Goal: Information Seeking & Learning: Learn about a topic

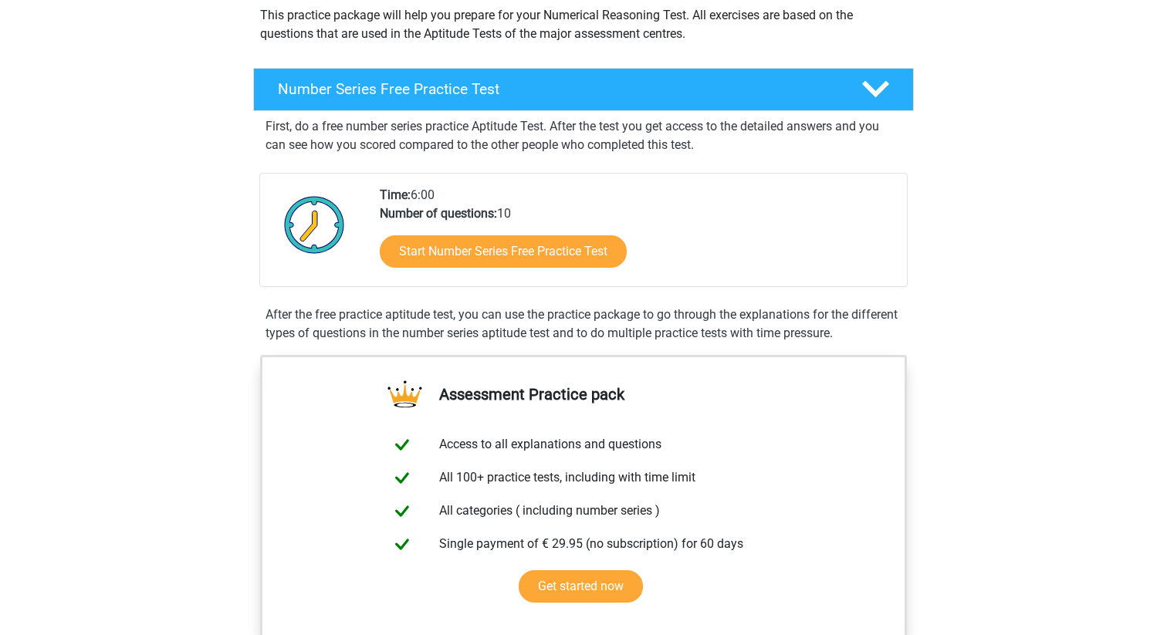
scroll to position [193, 0]
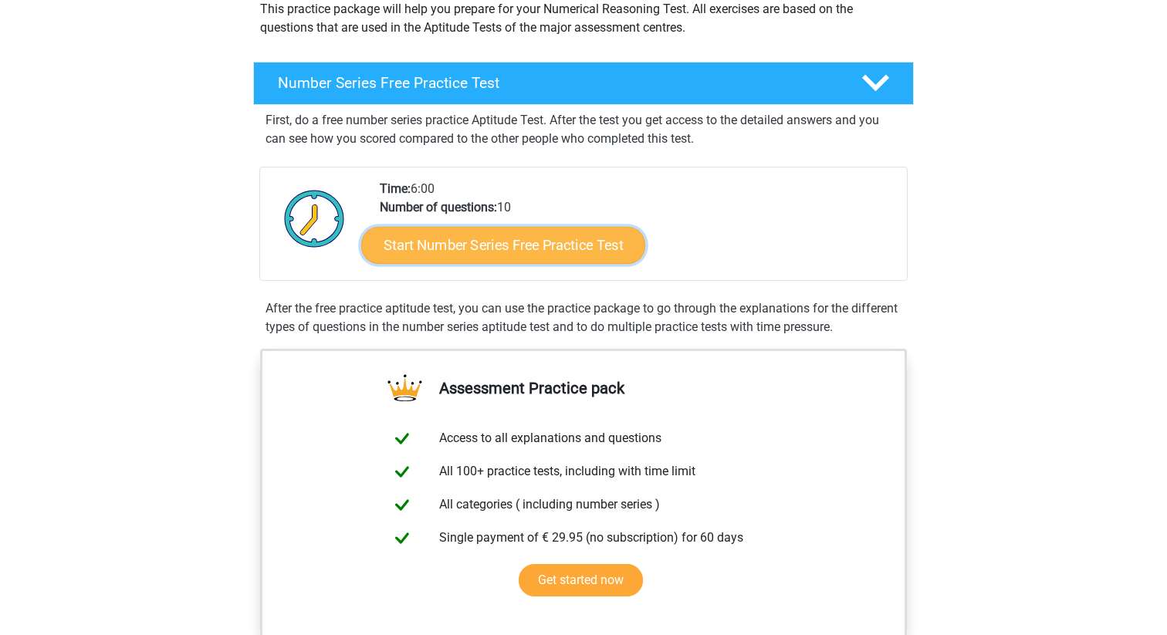
click at [573, 243] on link "Start Number Series Free Practice Test" at bounding box center [503, 244] width 284 height 37
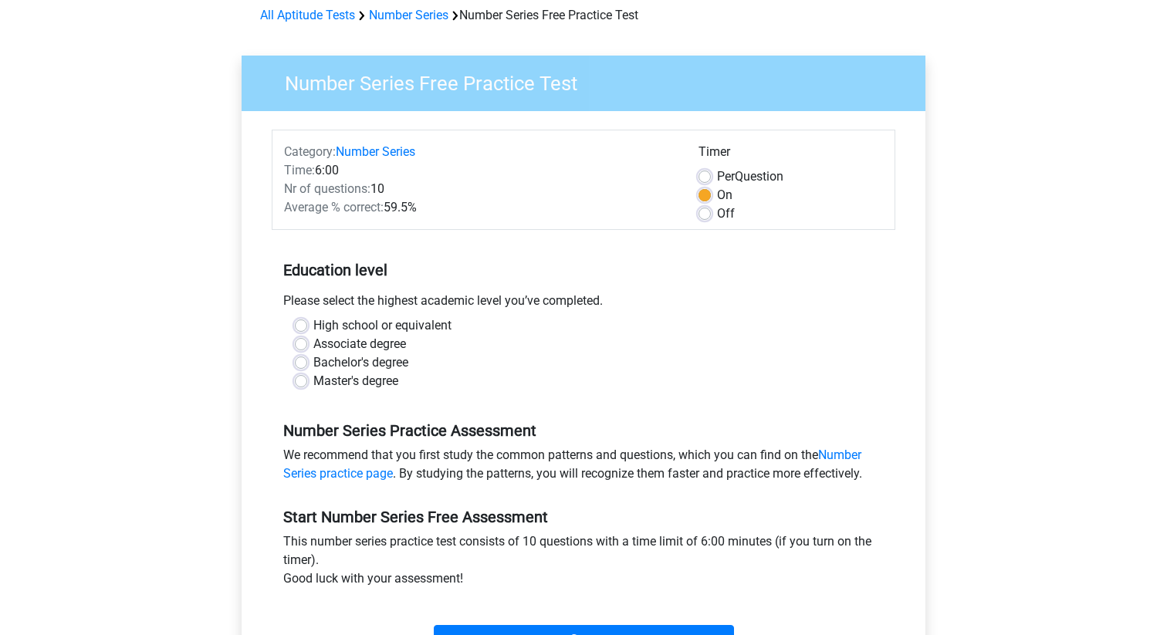
scroll to position [75, 0]
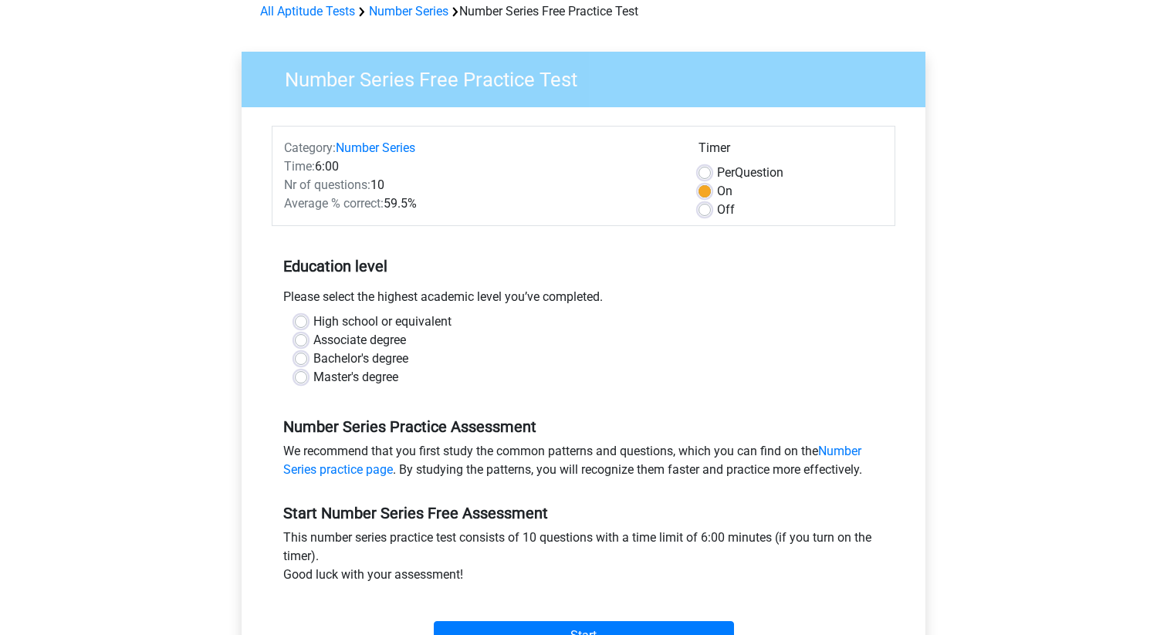
click at [372, 376] on label "Master's degree" at bounding box center [355, 377] width 85 height 19
click at [307, 376] on input "Master's degree" at bounding box center [301, 375] width 12 height 15
radio input "true"
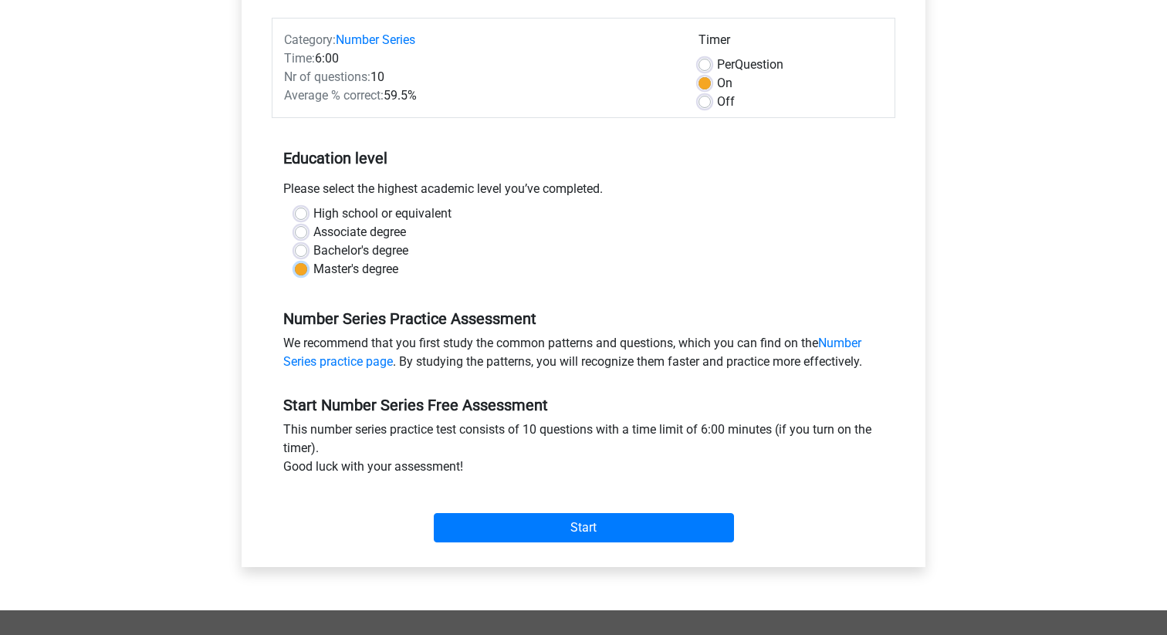
scroll to position [218, 0]
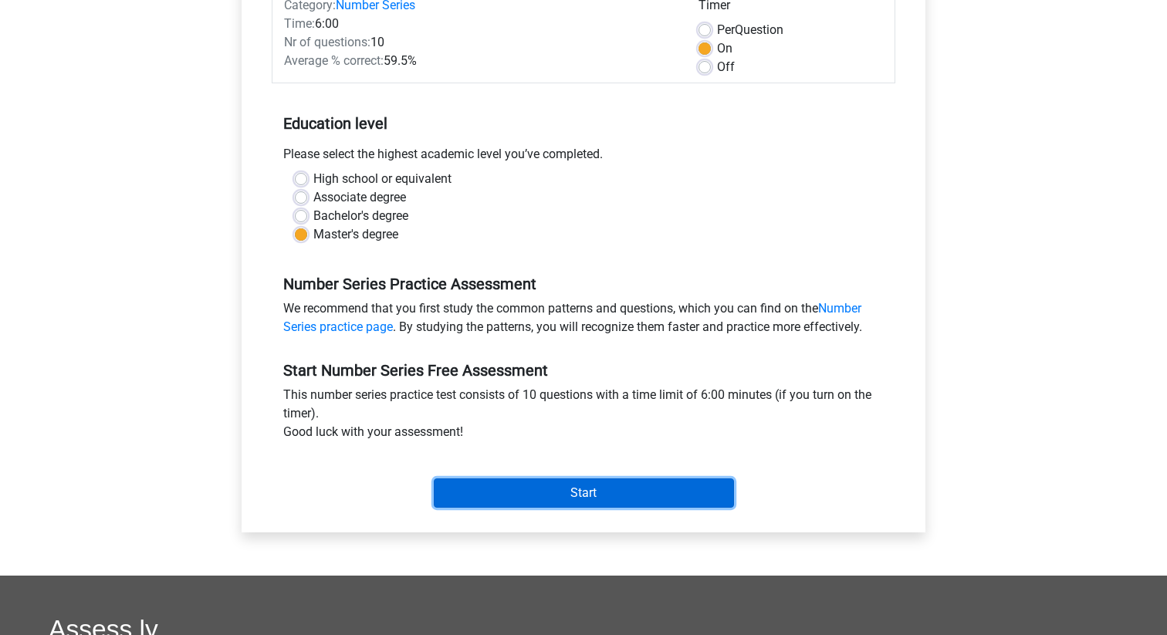
click at [585, 493] on input "Start" at bounding box center [584, 493] width 300 height 29
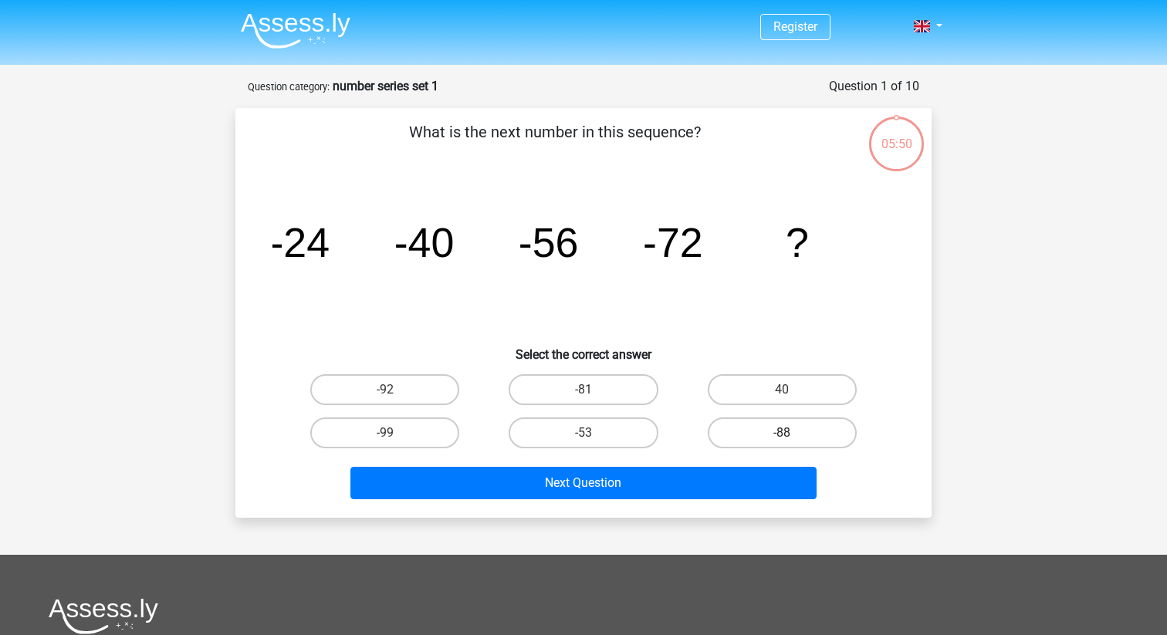
click at [748, 432] on label "-88" at bounding box center [782, 433] width 149 height 31
click at [782, 433] on input "-88" at bounding box center [787, 438] width 10 height 10
radio input "true"
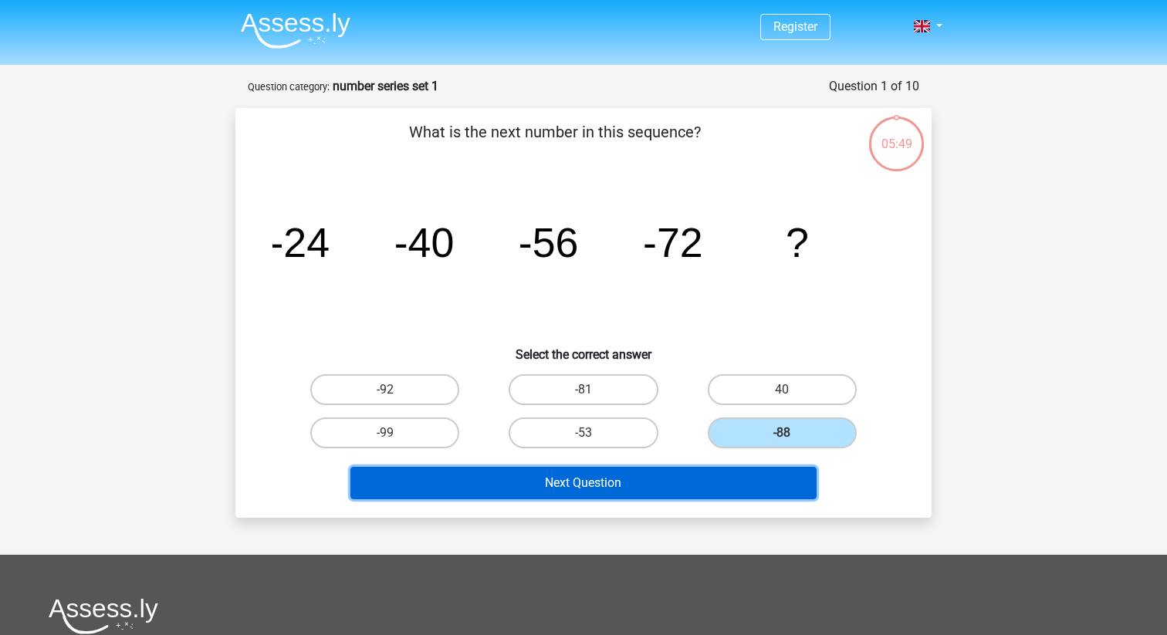
click at [710, 479] on button "Next Question" at bounding box center [584, 483] width 467 height 32
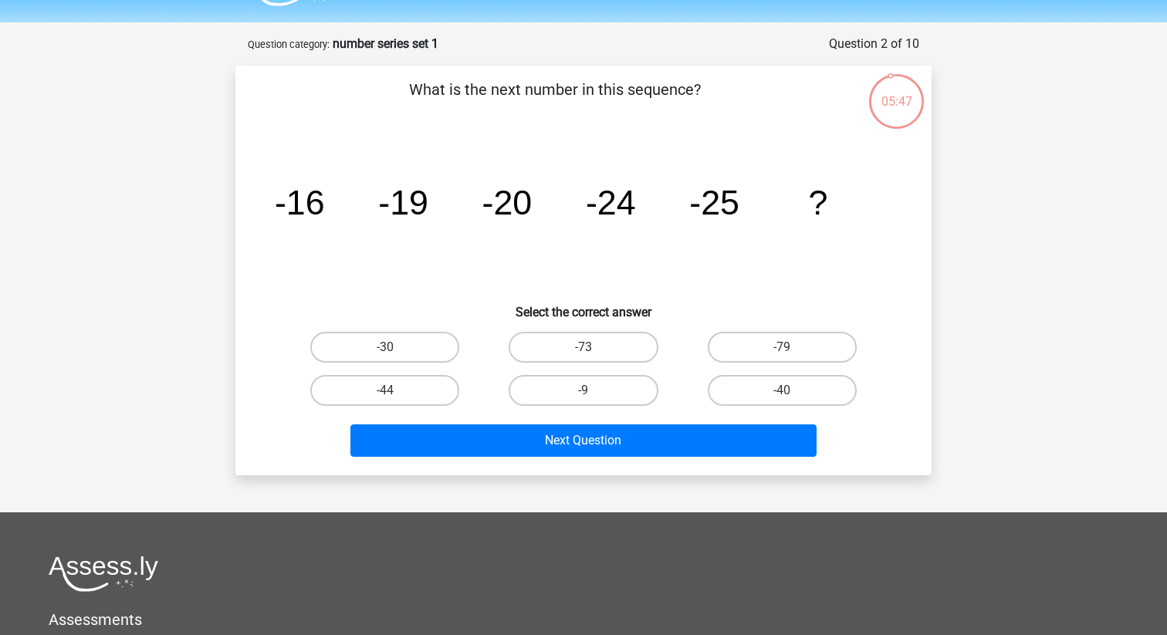
scroll to position [42, 0]
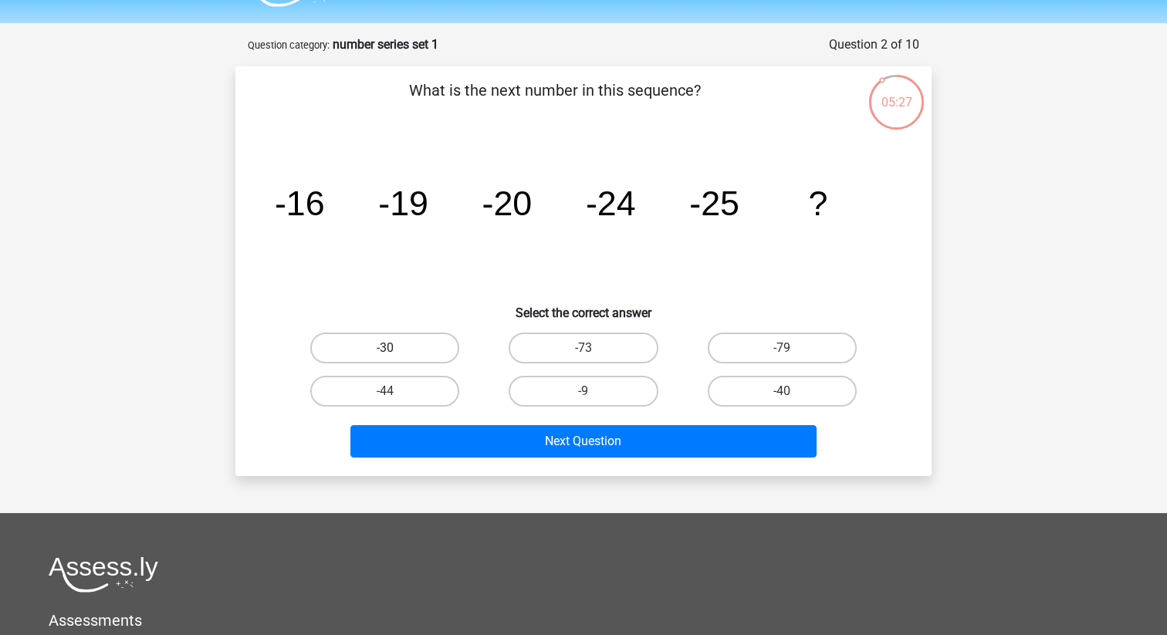
click at [375, 344] on label "-30" at bounding box center [384, 348] width 149 height 31
click at [385, 348] on input "-30" at bounding box center [390, 353] width 10 height 10
radio input "true"
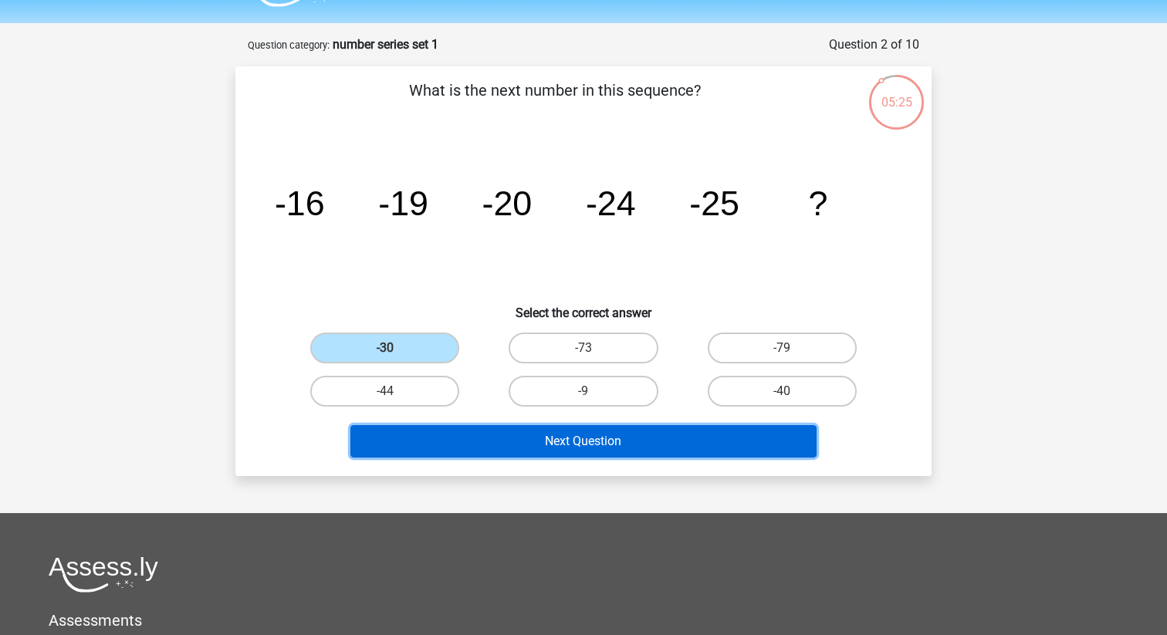
click at [517, 445] on button "Next Question" at bounding box center [584, 441] width 467 height 32
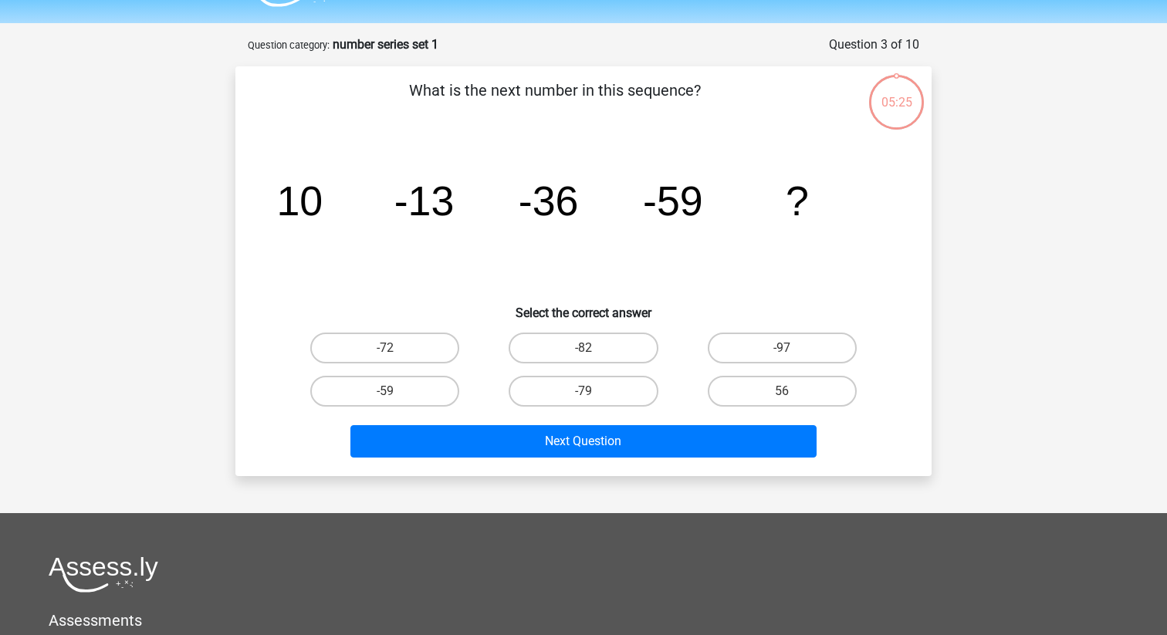
scroll to position [77, 0]
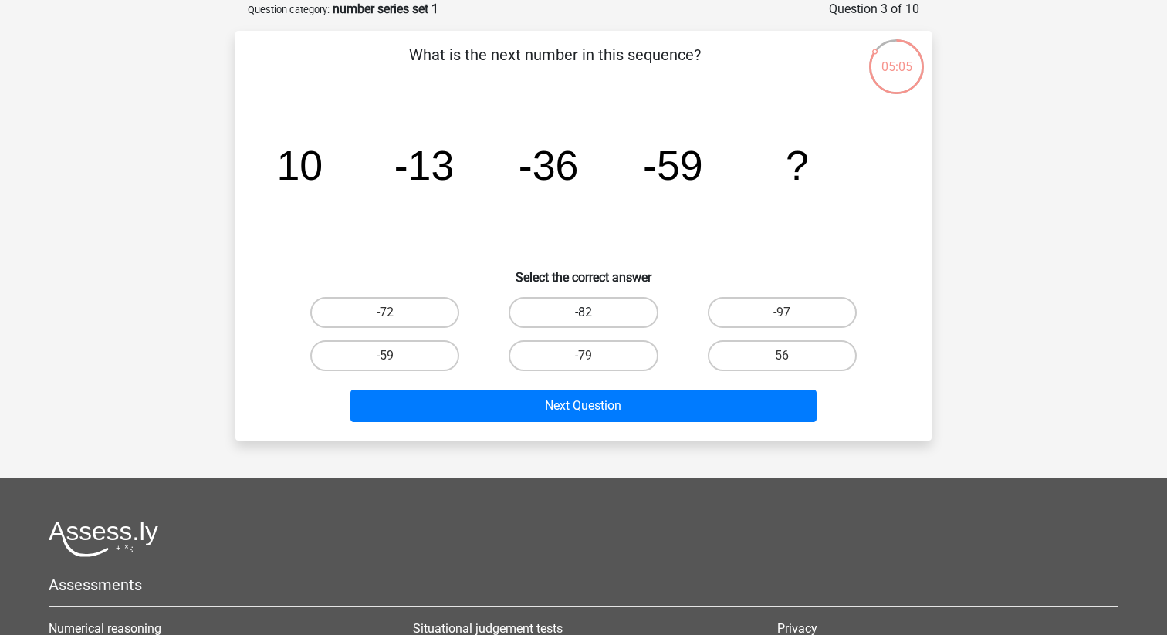
click at [561, 304] on label "-82" at bounding box center [583, 312] width 149 height 31
click at [584, 313] on input "-82" at bounding box center [589, 318] width 10 height 10
radio input "true"
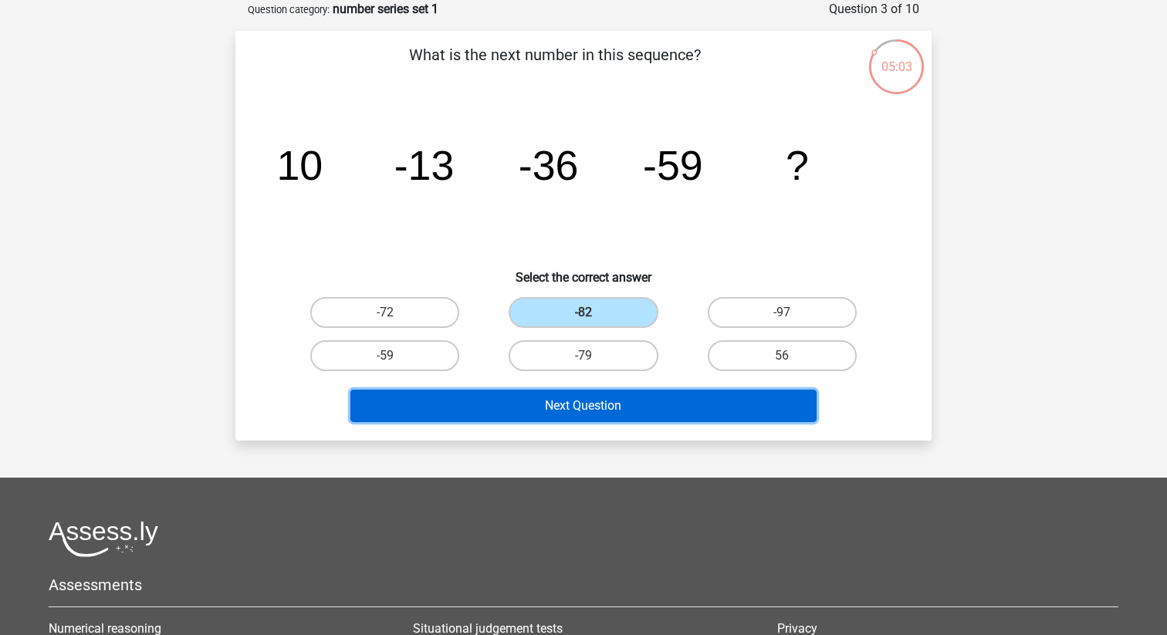
click at [651, 408] on button "Next Question" at bounding box center [584, 406] width 467 height 32
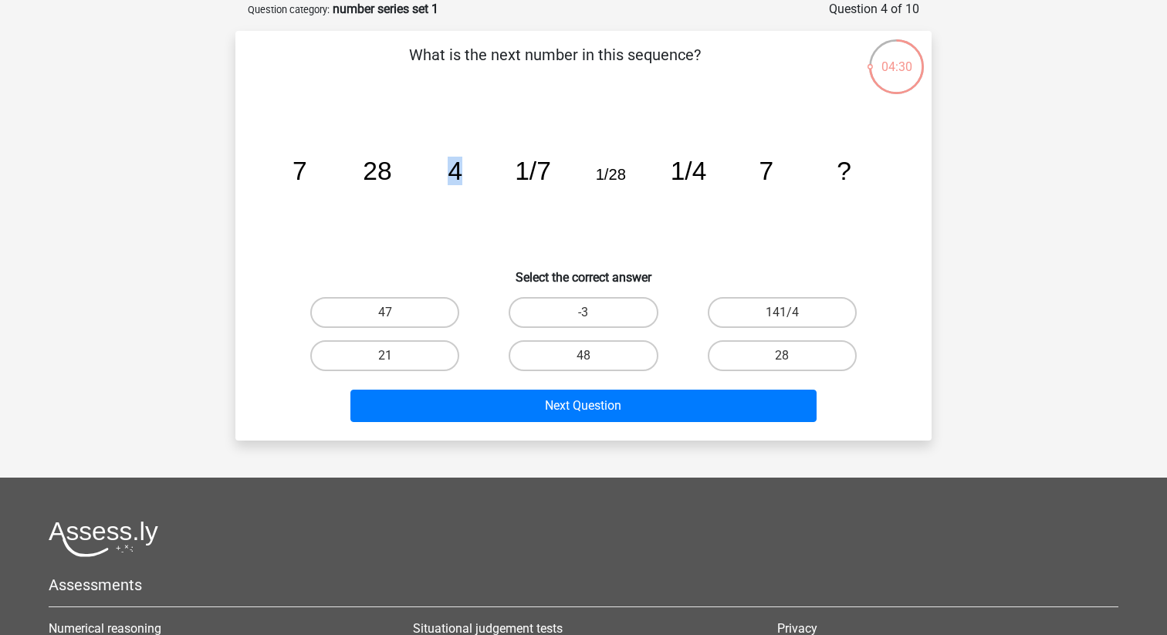
drag, startPoint x: 448, startPoint y: 171, endPoint x: 483, endPoint y: 171, distance: 34.7
click at [483, 171] on icon "image/svg+xml 7 28 4 1/7 1/28 1/4 7 ?" at bounding box center [584, 180] width 622 height 156
click at [607, 177] on tspan "1/28" at bounding box center [611, 174] width 30 height 17
click at [747, 351] on label "28" at bounding box center [782, 356] width 149 height 31
click at [782, 356] on input "28" at bounding box center [787, 361] width 10 height 10
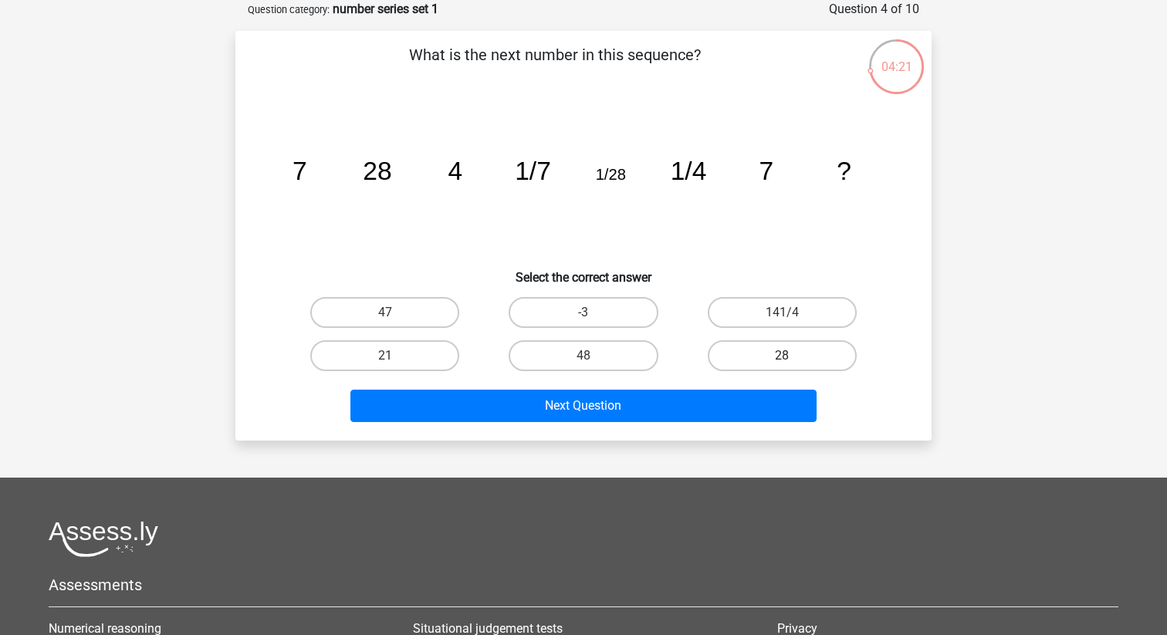
radio input "true"
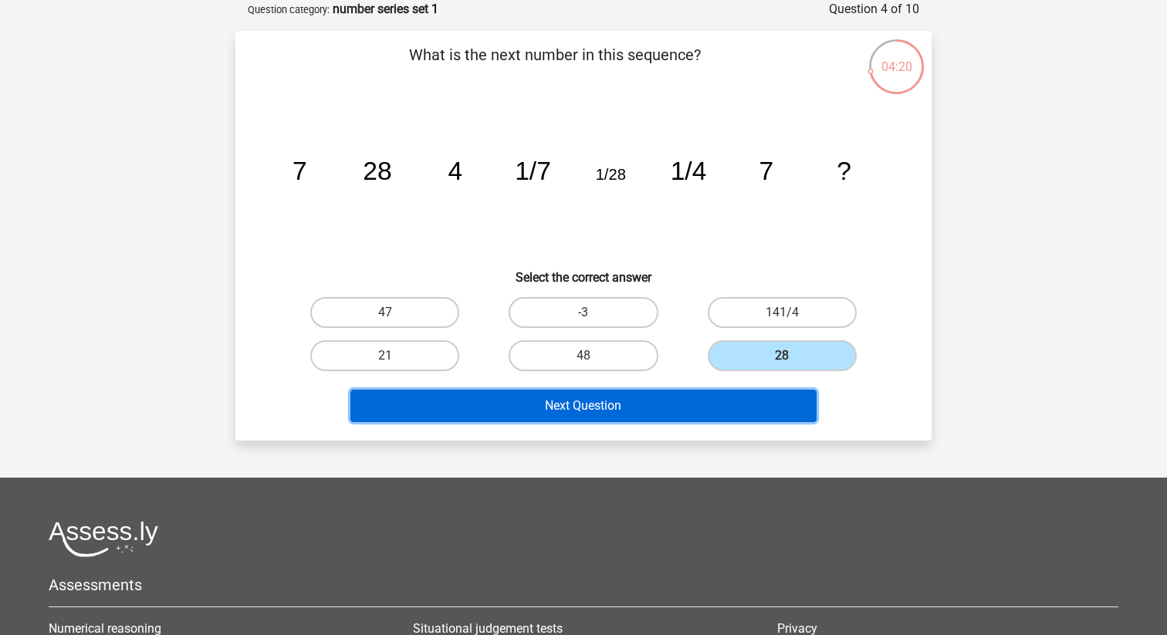
click at [734, 418] on button "Next Question" at bounding box center [584, 406] width 467 height 32
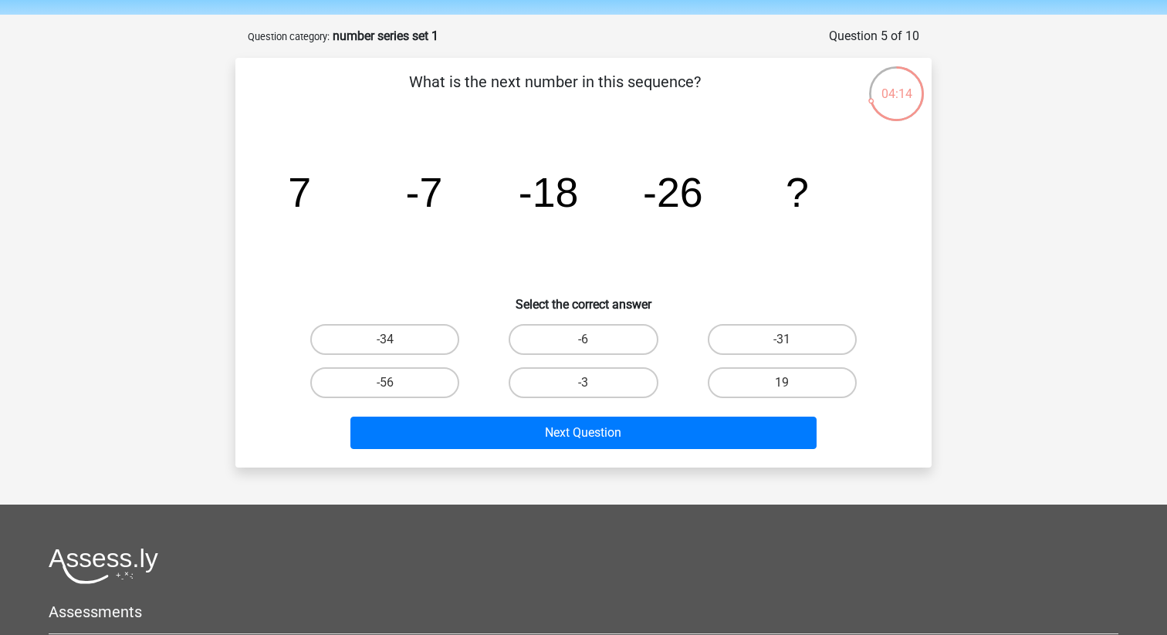
scroll to position [49, 0]
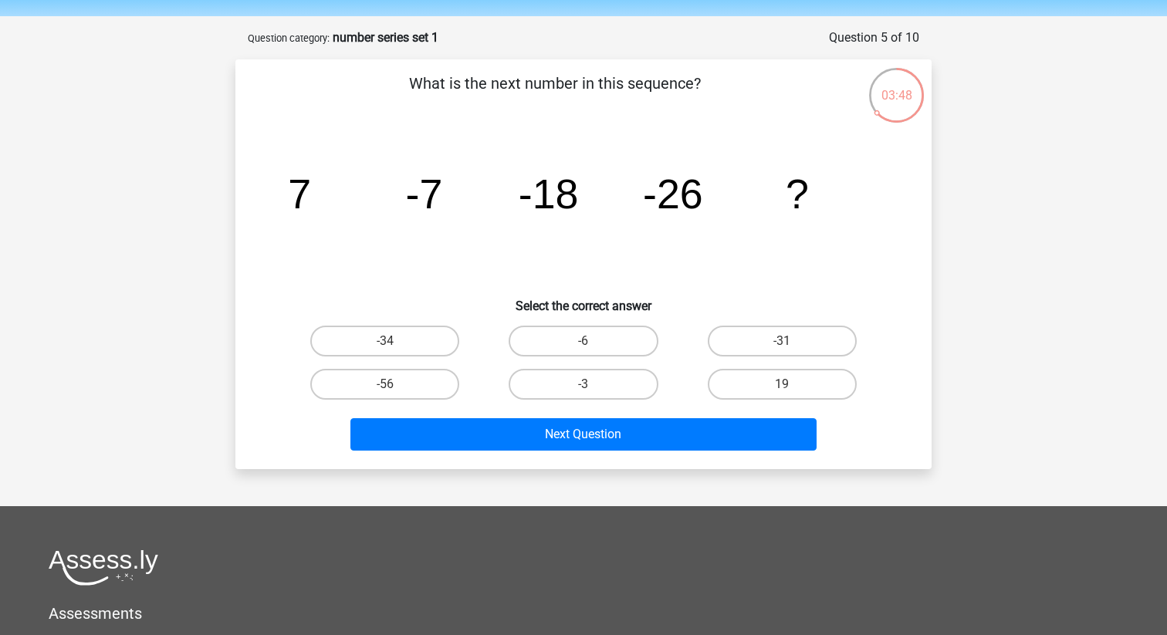
click at [784, 344] on input "-31" at bounding box center [787, 346] width 10 height 10
radio input "true"
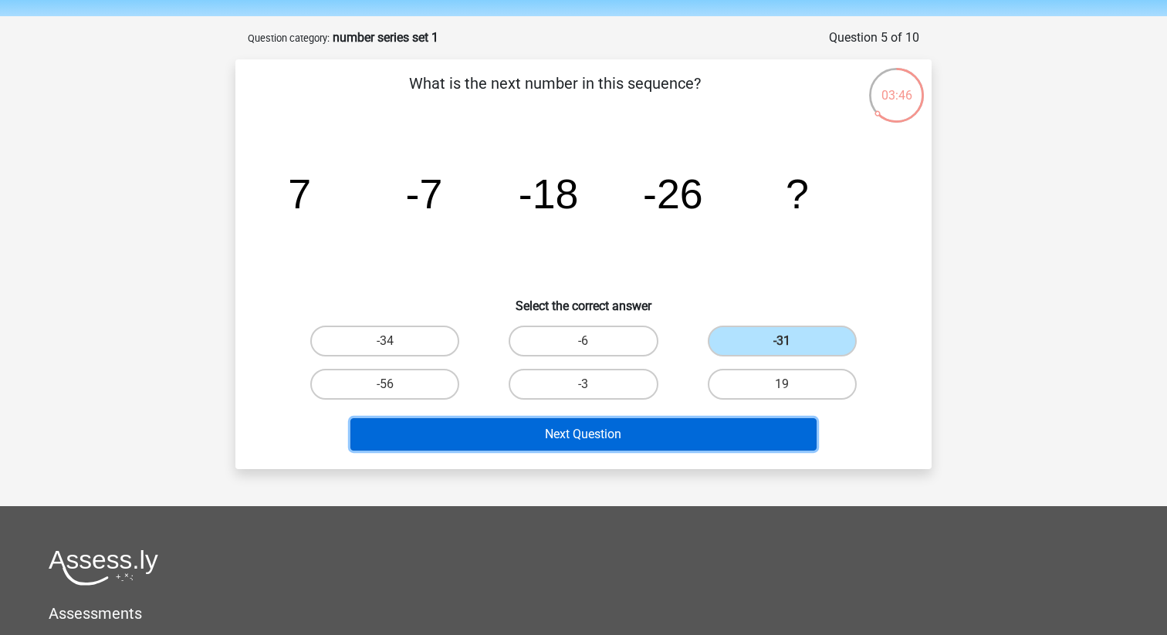
click at [595, 441] on button "Next Question" at bounding box center [584, 434] width 467 height 32
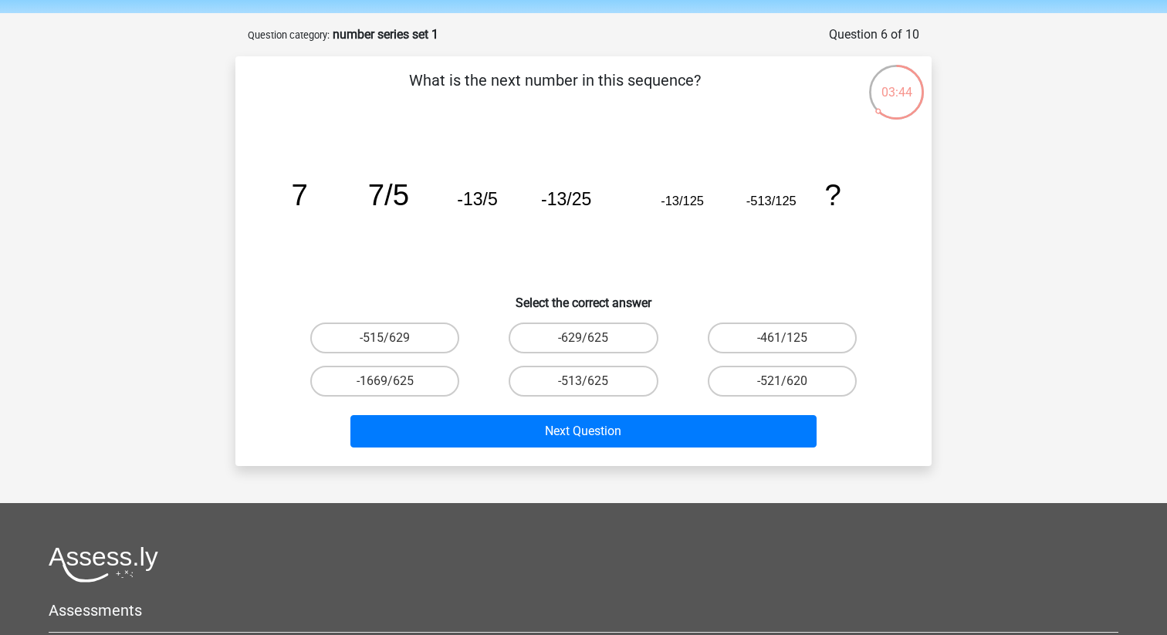
scroll to position [45, 0]
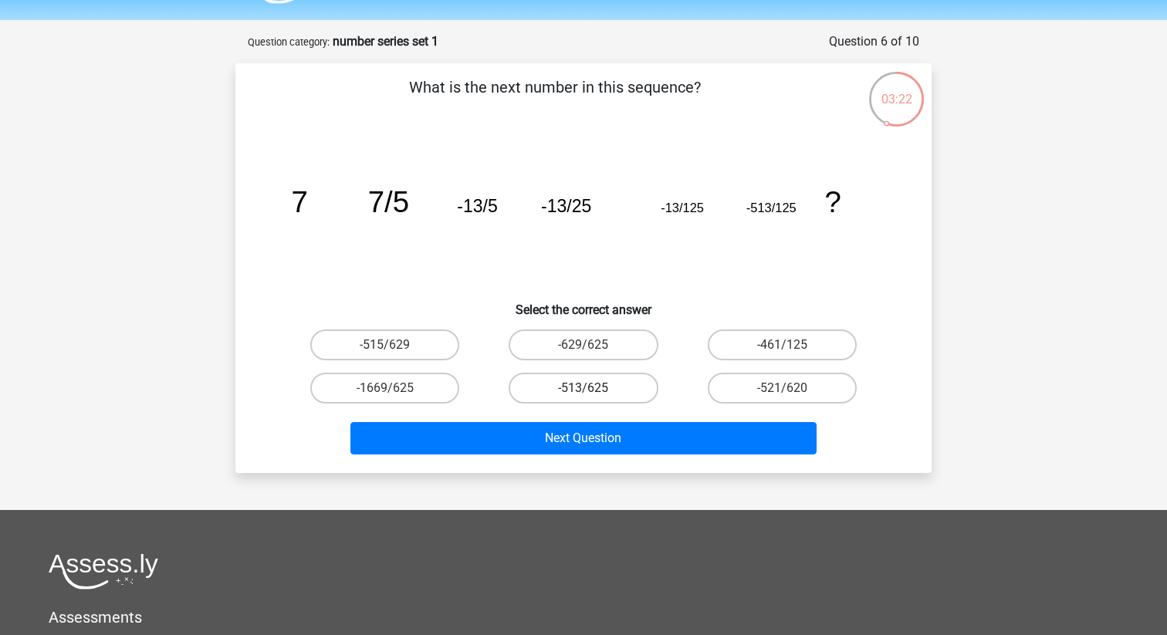
click at [622, 395] on label "-513/625" at bounding box center [583, 388] width 149 height 31
click at [594, 395] on input "-513/625" at bounding box center [589, 393] width 10 height 10
radio input "true"
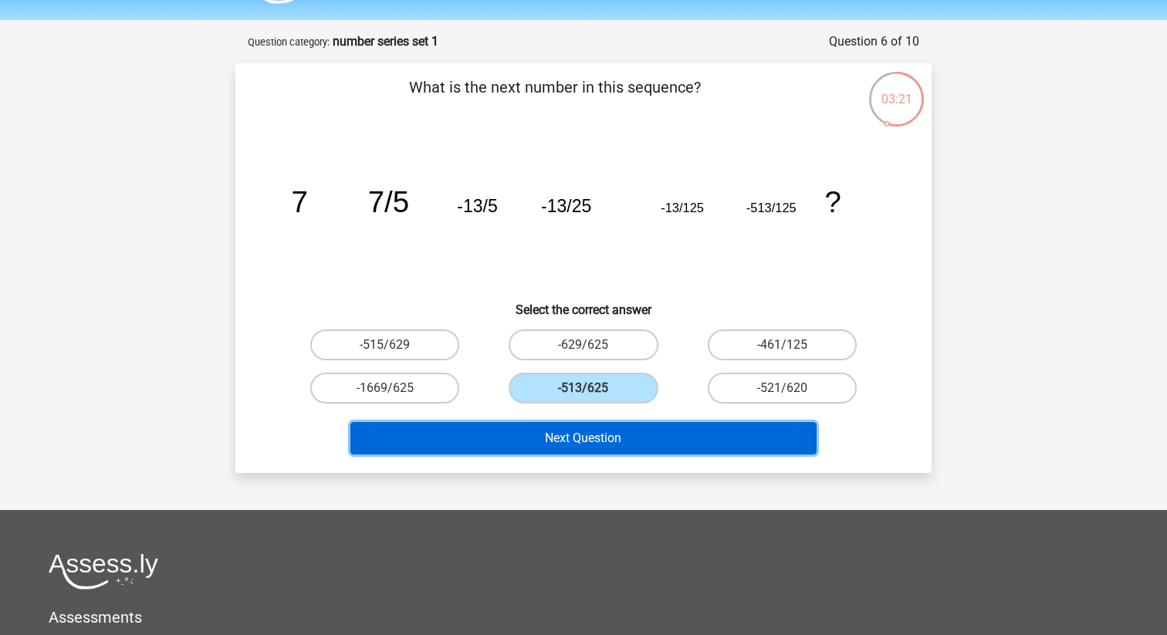
click at [643, 437] on button "Next Question" at bounding box center [584, 438] width 467 height 32
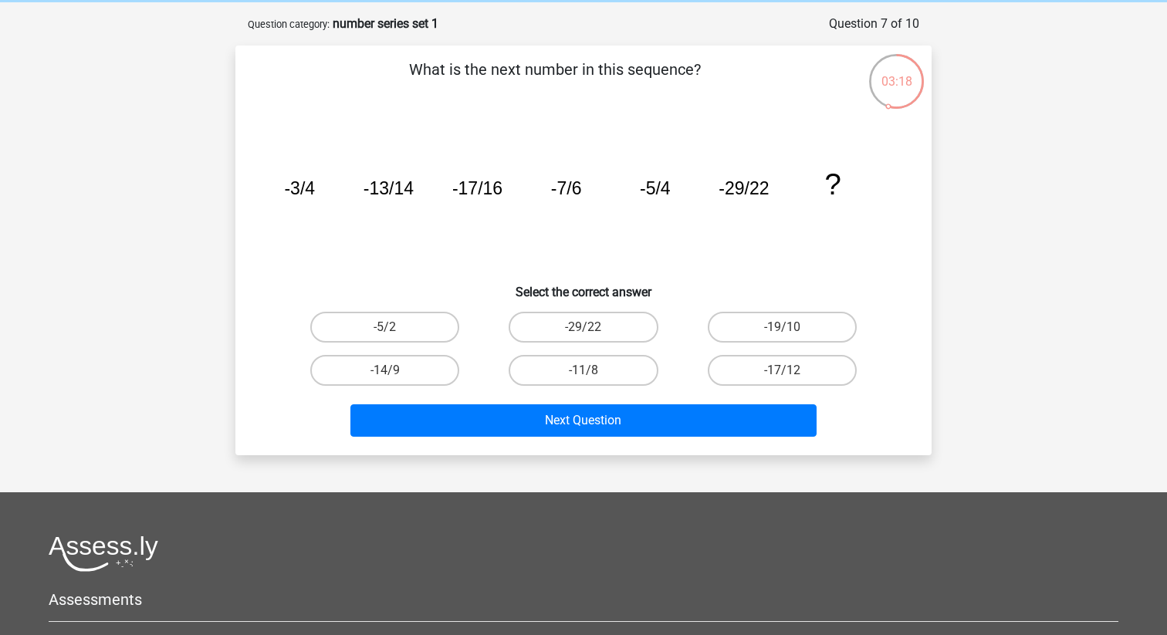
scroll to position [63, 0]
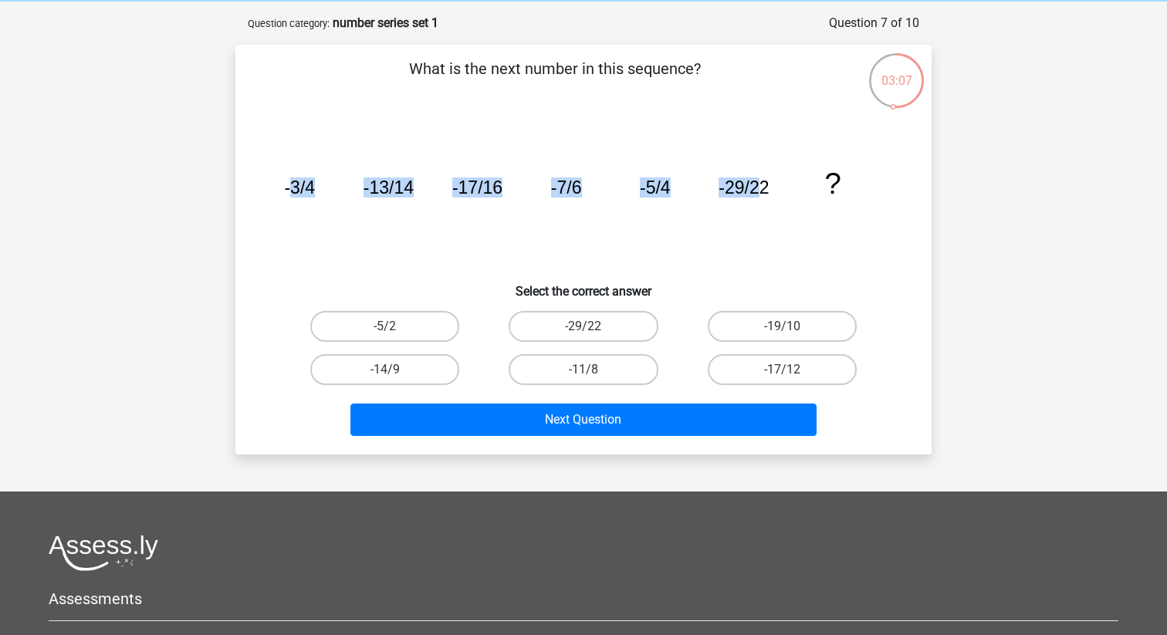
drag, startPoint x: 289, startPoint y: 190, endPoint x: 755, endPoint y: 175, distance: 466.6
click at [755, 175] on icon "image/svg+xml -3/4 -13/14 -17/16 -7/6 -5/4 -29/22 ?" at bounding box center [584, 194] width 622 height 156
click at [746, 239] on icon "image/svg+xml -3/4 -13/14 -17/16 -7/6 -5/4 -29/22 ?" at bounding box center [584, 194] width 622 height 156
drag, startPoint x: 831, startPoint y: 186, endPoint x: 880, endPoint y: 188, distance: 49.4
click at [880, 188] on icon "image/svg+xml -3/4 -13/14 -17/16 -7/6 -5/4 -29/22 ?" at bounding box center [584, 194] width 622 height 156
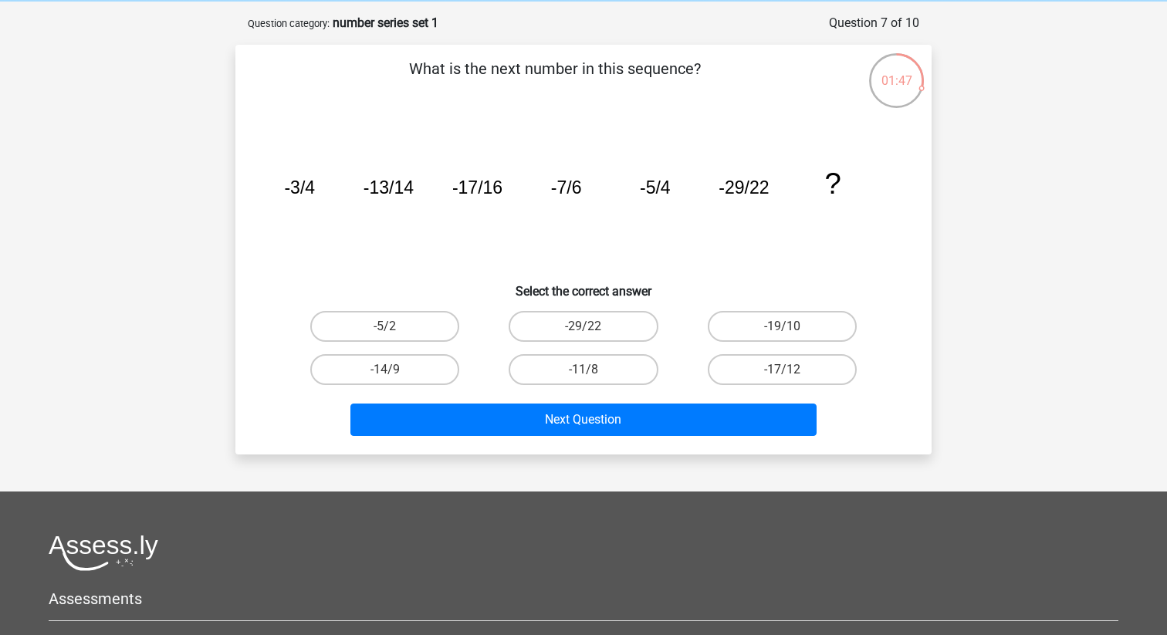
click at [885, 234] on icon "image/svg+xml -3/4 -13/14 -17/16 -7/6 -5/4 -29/22 ?" at bounding box center [584, 194] width 622 height 156
click at [604, 330] on label "-29/22" at bounding box center [583, 326] width 149 height 31
click at [594, 330] on input "-29/22" at bounding box center [589, 332] width 10 height 10
radio input "true"
click at [808, 354] on label "-17/12" at bounding box center [782, 369] width 149 height 31
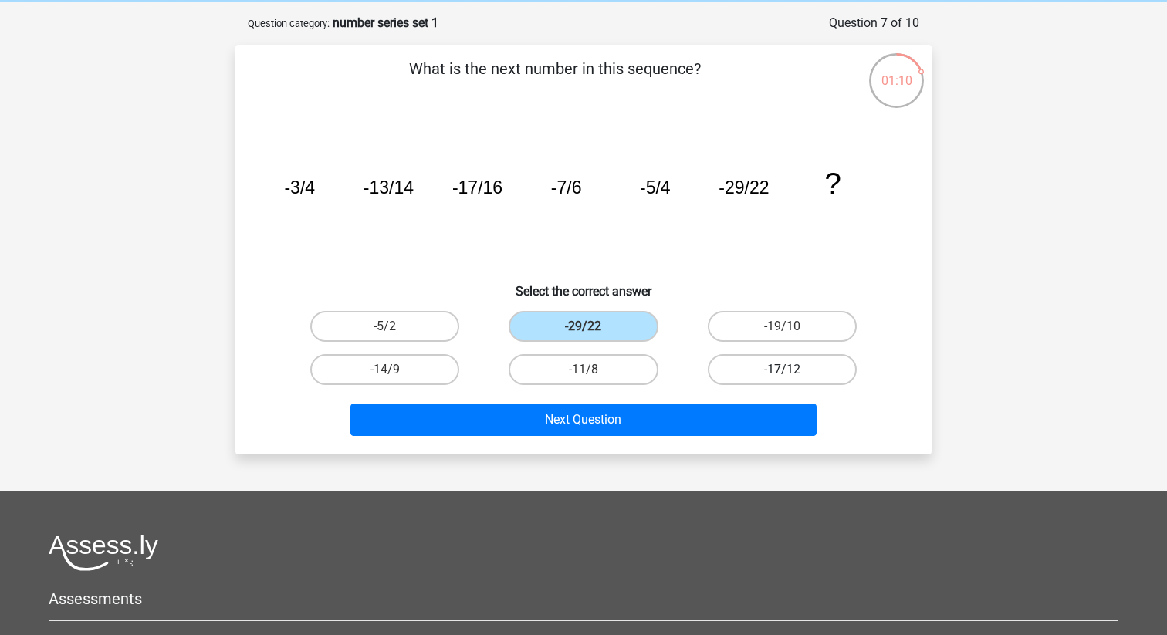
click at [792, 370] on input "-17/12" at bounding box center [787, 375] width 10 height 10
radio input "true"
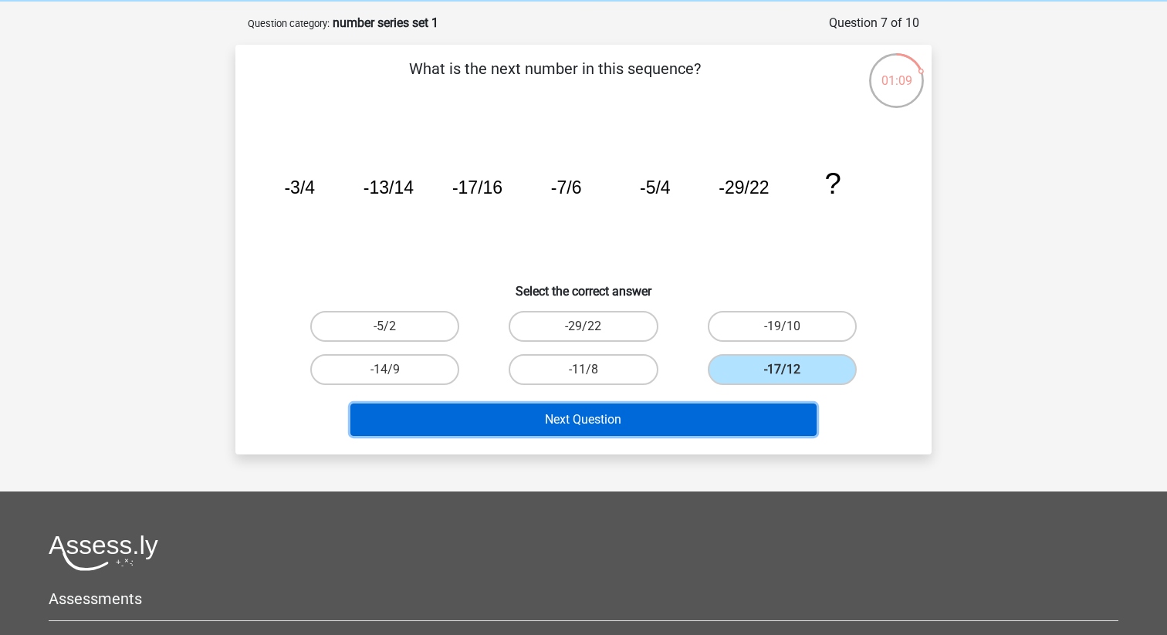
click at [784, 417] on button "Next Question" at bounding box center [584, 420] width 467 height 32
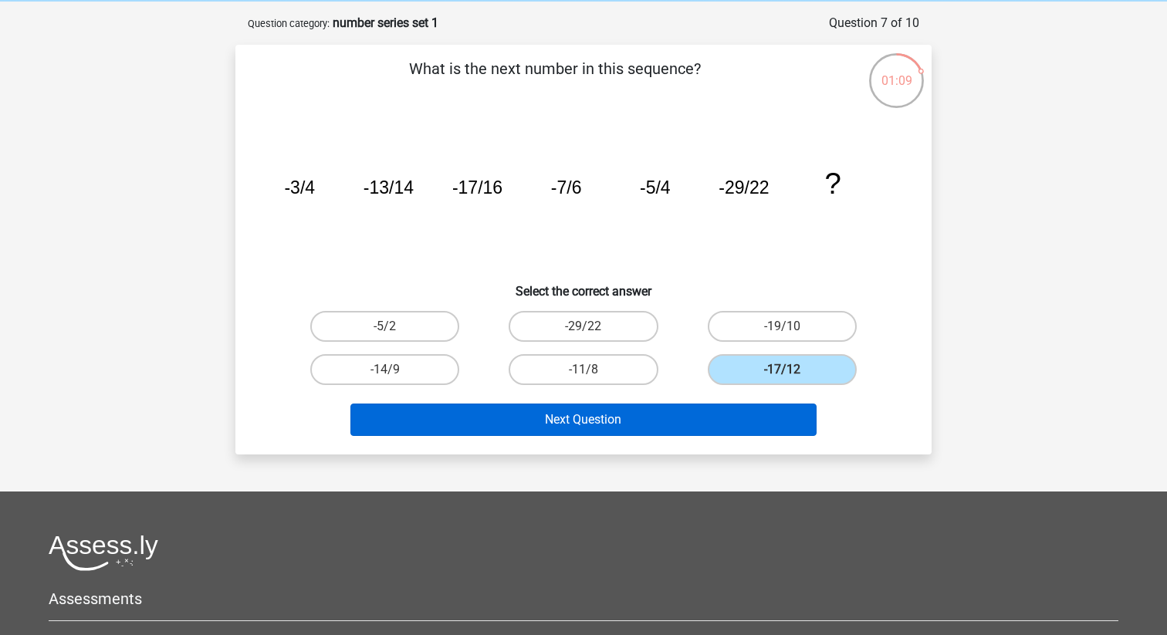
scroll to position [77, 0]
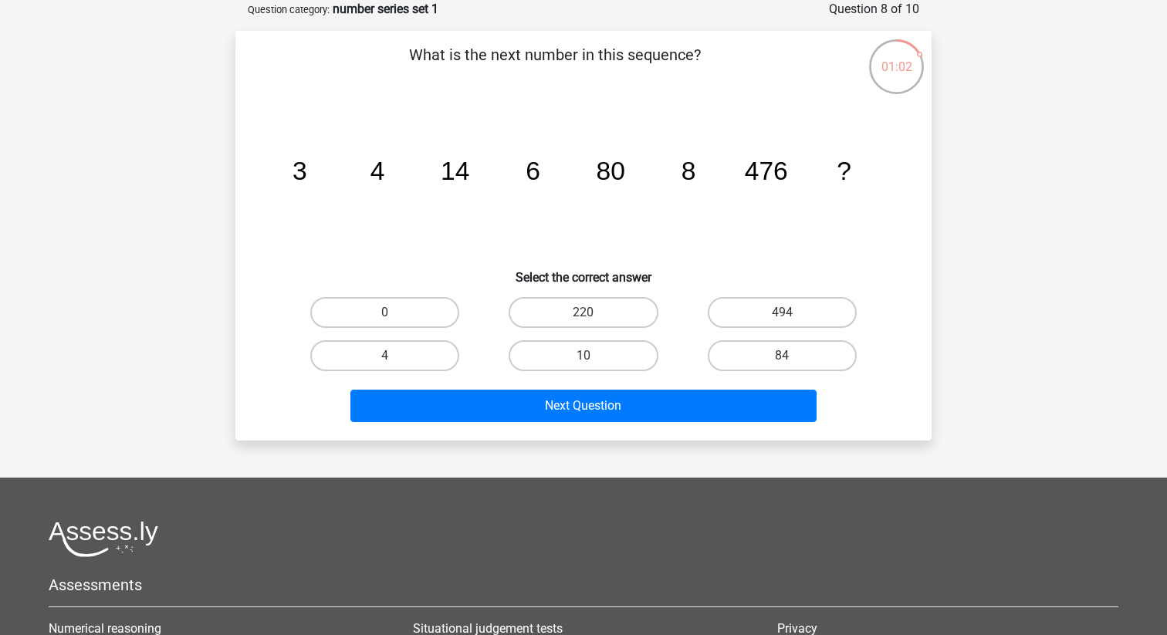
click at [584, 356] on input "10" at bounding box center [589, 361] width 10 height 10
radio input "true"
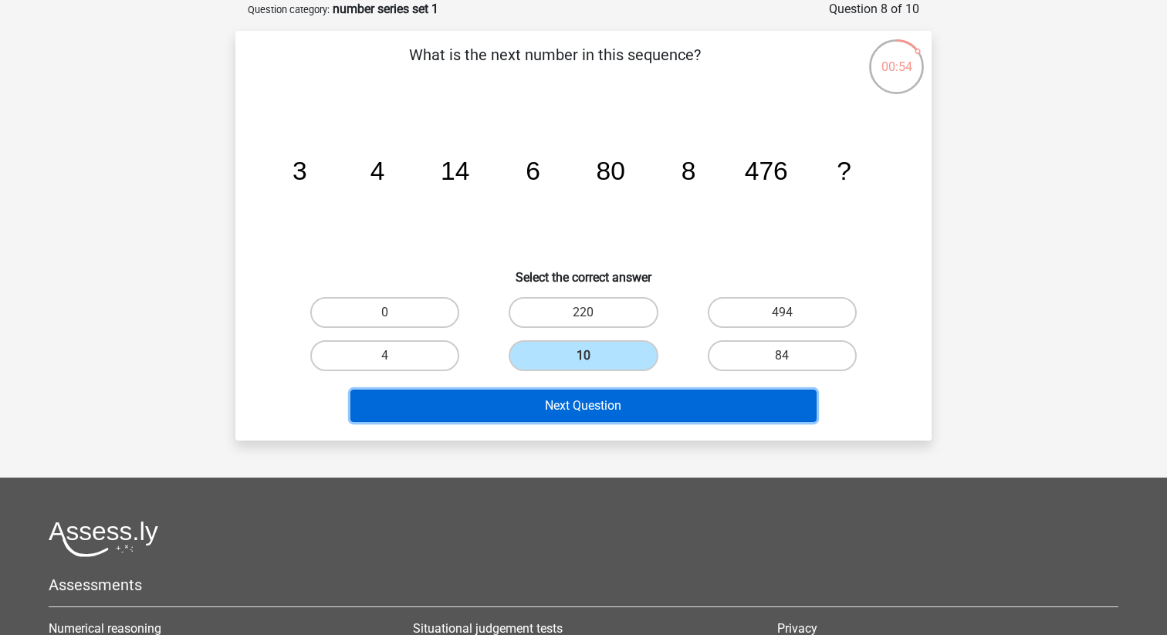
click at [661, 405] on button "Next Question" at bounding box center [584, 406] width 467 height 32
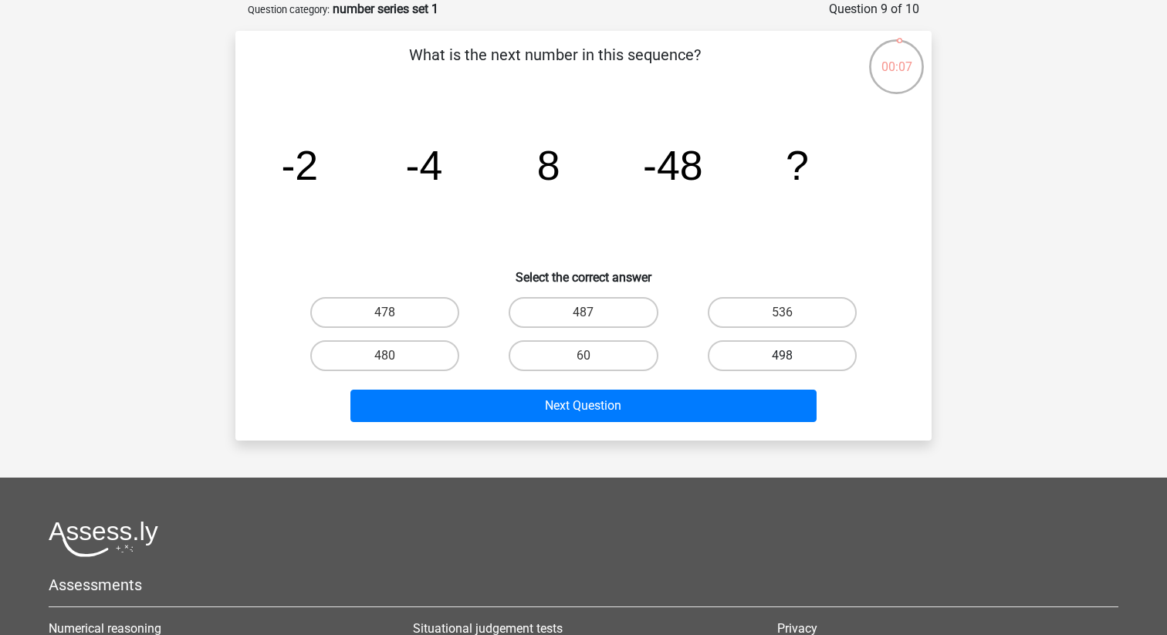
click at [779, 357] on label "498" at bounding box center [782, 356] width 149 height 31
click at [782, 357] on input "498" at bounding box center [787, 361] width 10 height 10
radio input "true"
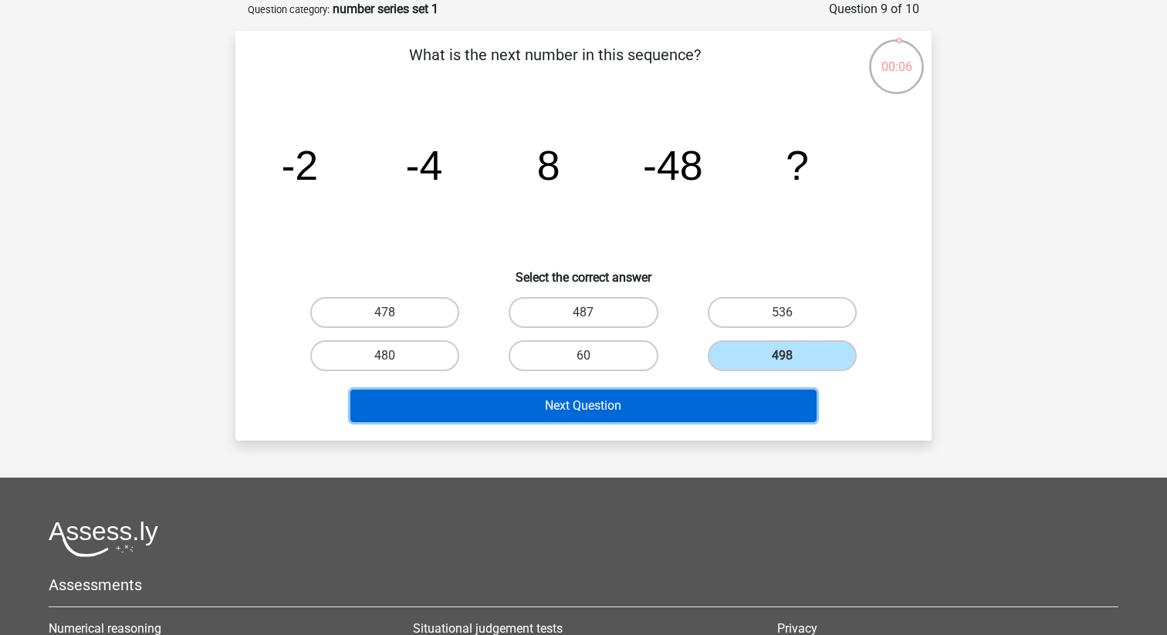
click at [735, 400] on button "Next Question" at bounding box center [584, 406] width 467 height 32
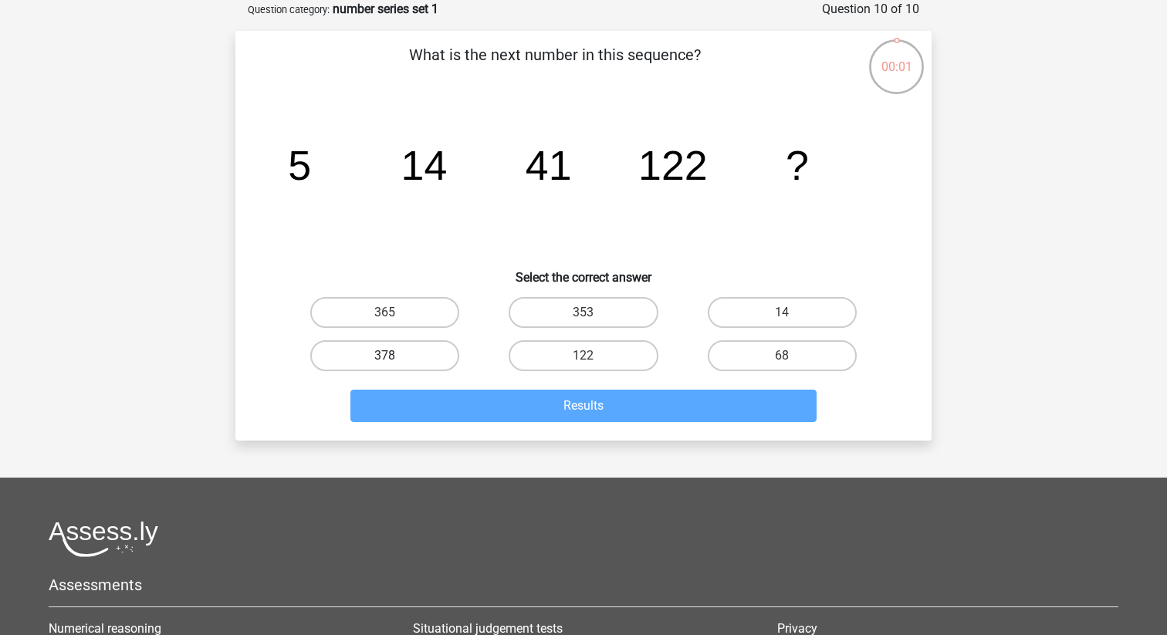
click at [415, 357] on label "378" at bounding box center [384, 356] width 149 height 31
click at [395, 357] on input "378" at bounding box center [390, 361] width 10 height 10
radio input "true"
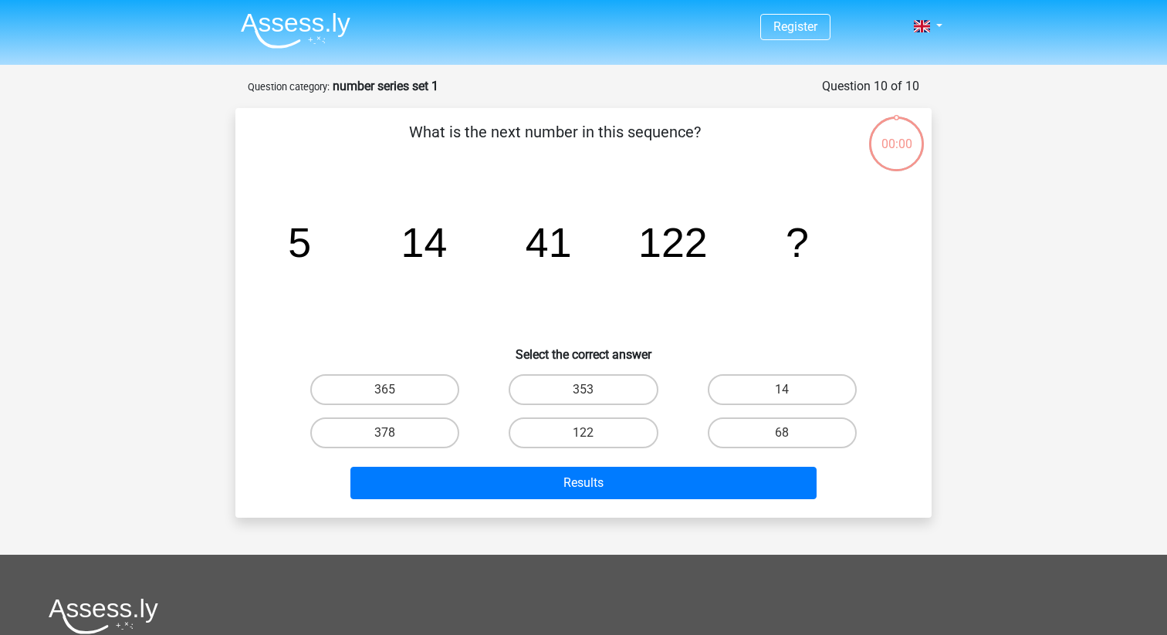
scroll to position [77, 0]
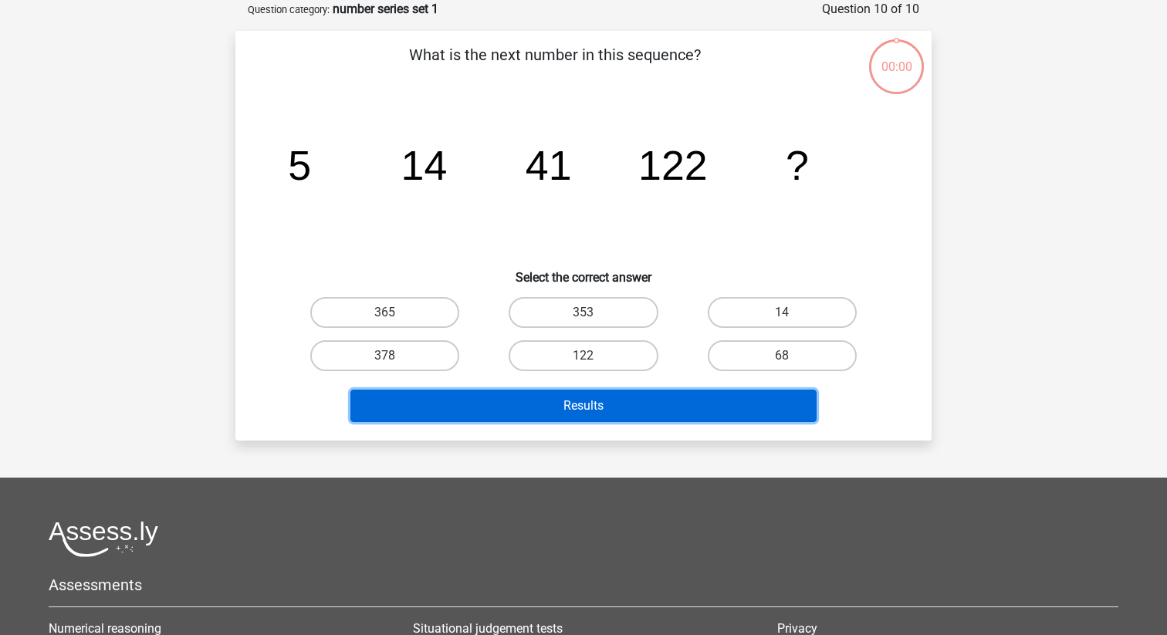
click at [551, 405] on button "Results" at bounding box center [584, 406] width 467 height 32
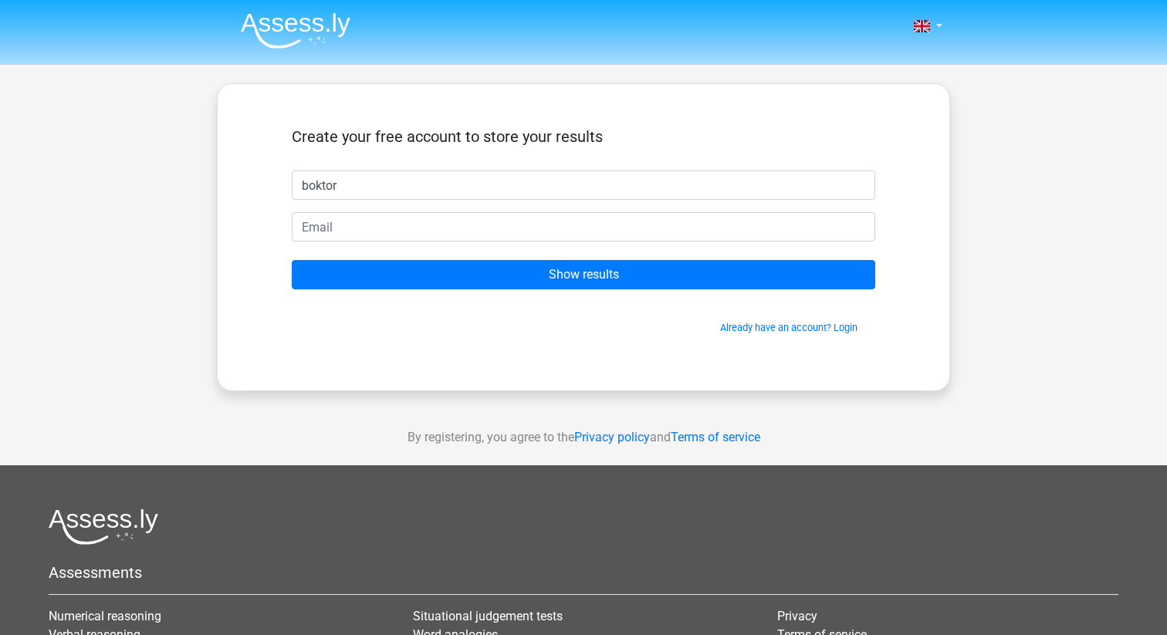
type input "boktor"
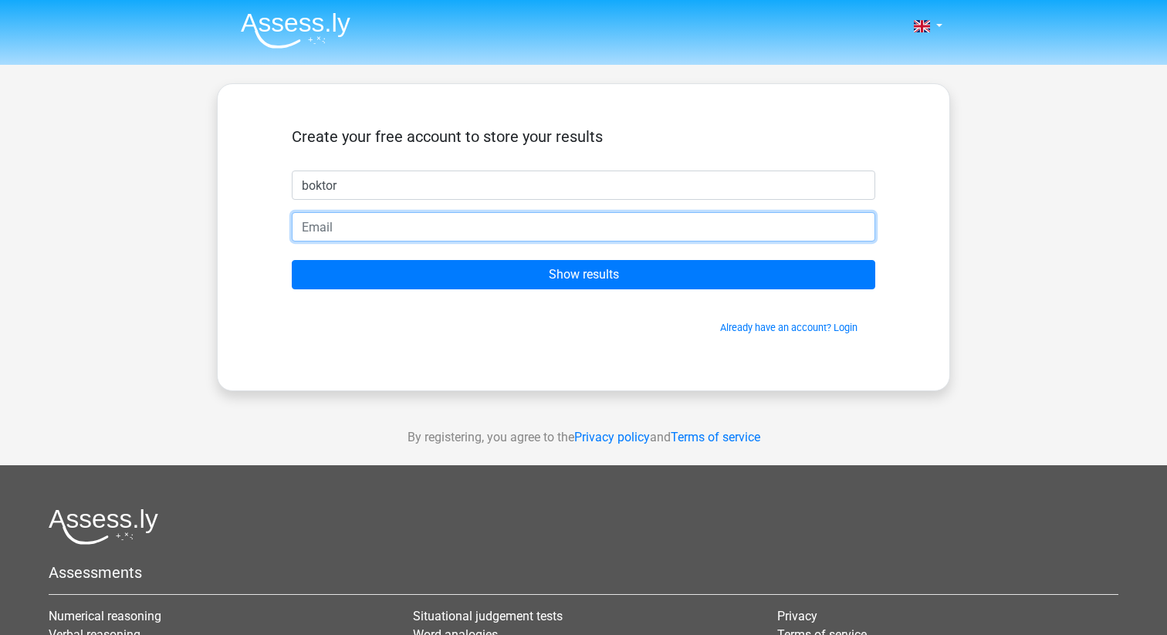
click at [507, 232] on input "email" at bounding box center [584, 226] width 584 height 29
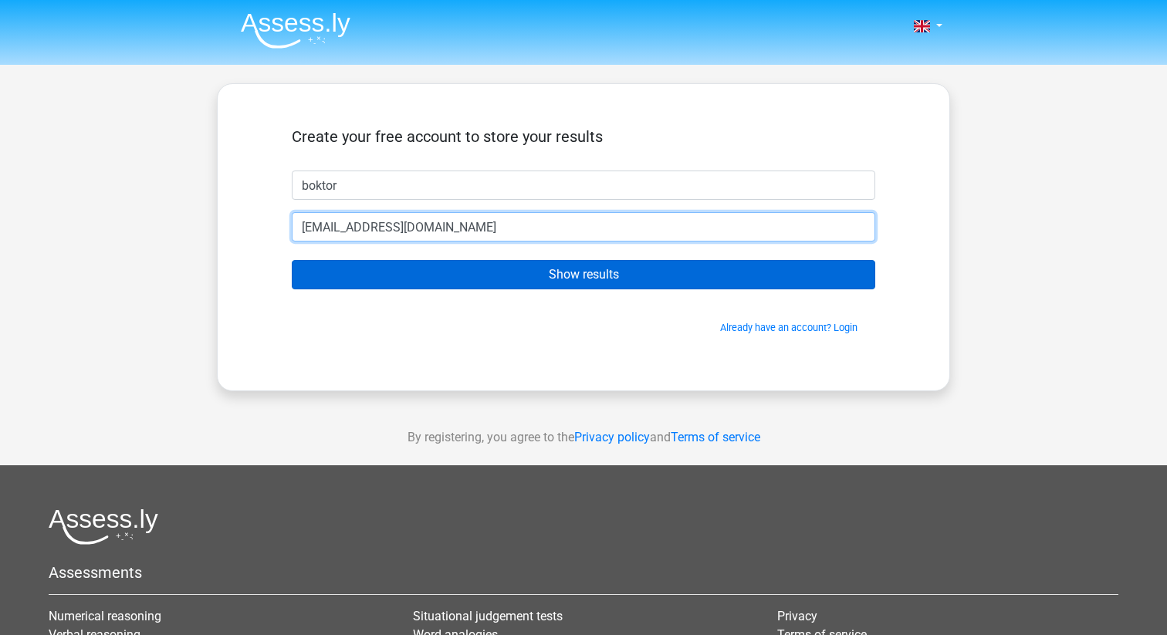
type input "[EMAIL_ADDRESS][DOMAIN_NAME]"
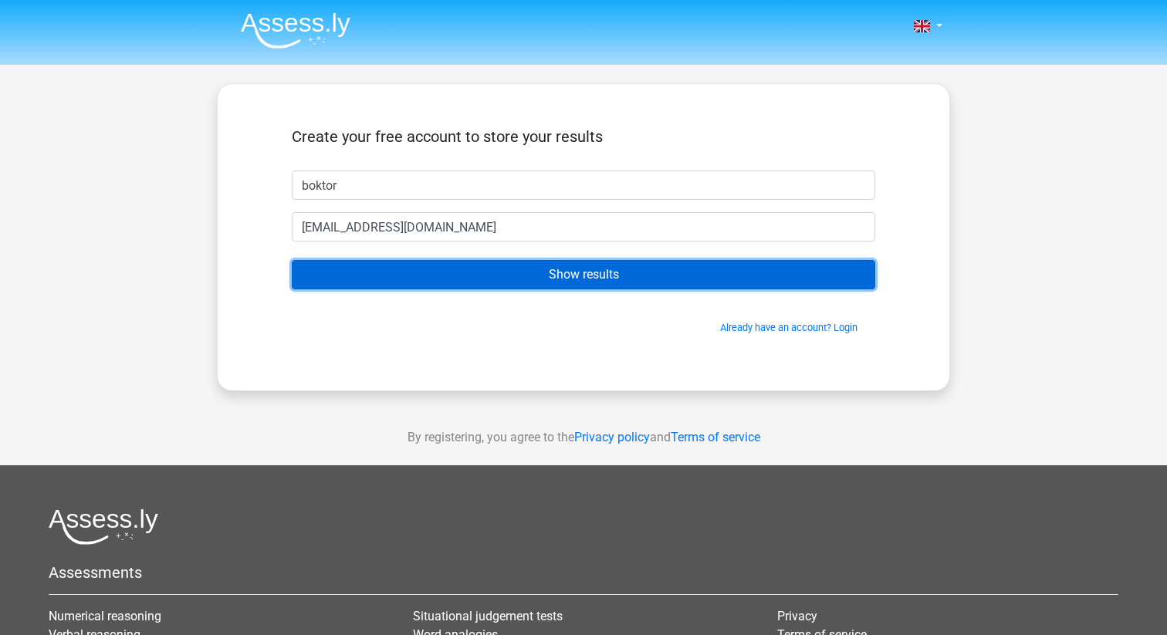
click at [547, 277] on input "Show results" at bounding box center [584, 274] width 584 height 29
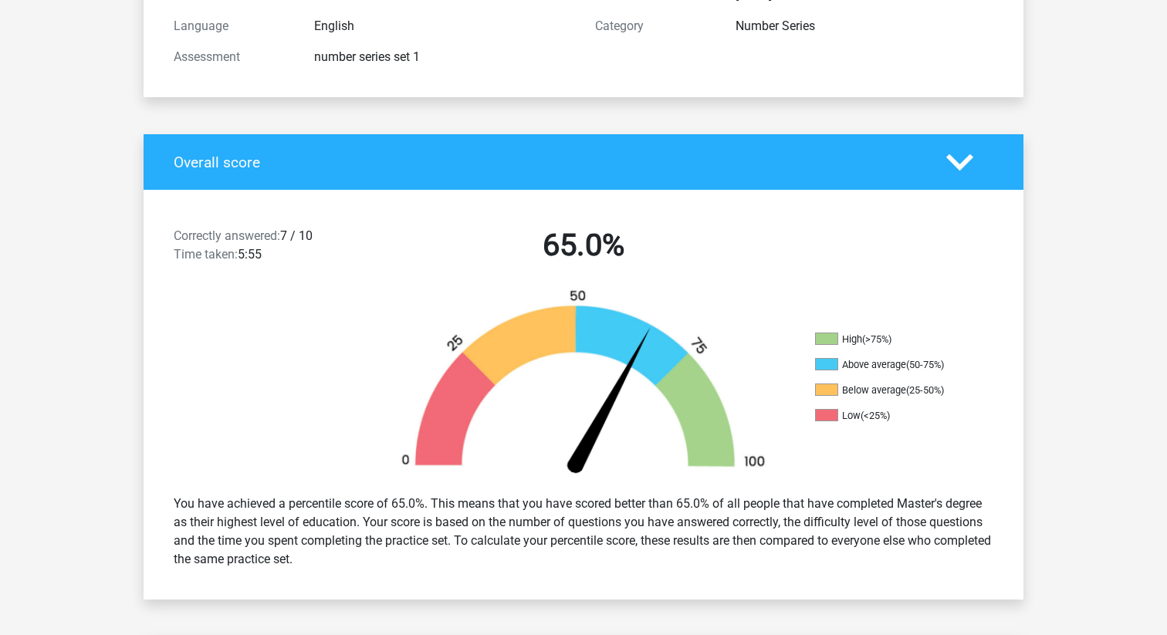
scroll to position [237, 0]
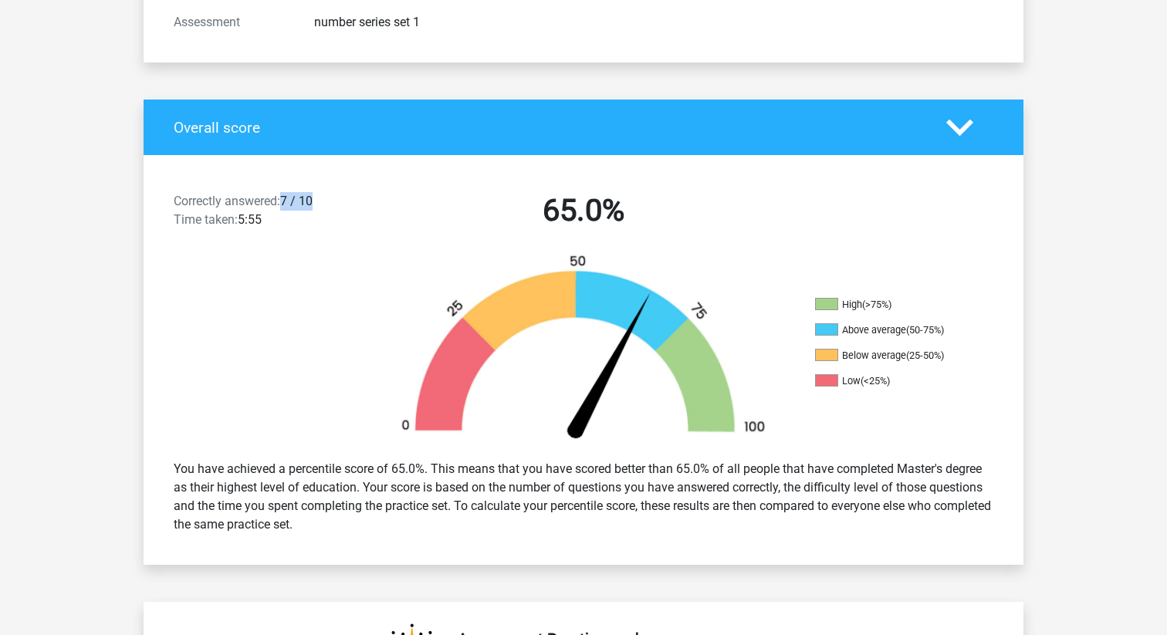
drag, startPoint x: 283, startPoint y: 205, endPoint x: 334, endPoint y: 205, distance: 51.7
click at [334, 205] on div "Correctly answered: 7 / 10 Time taken: 5:55" at bounding box center [267, 213] width 211 height 43
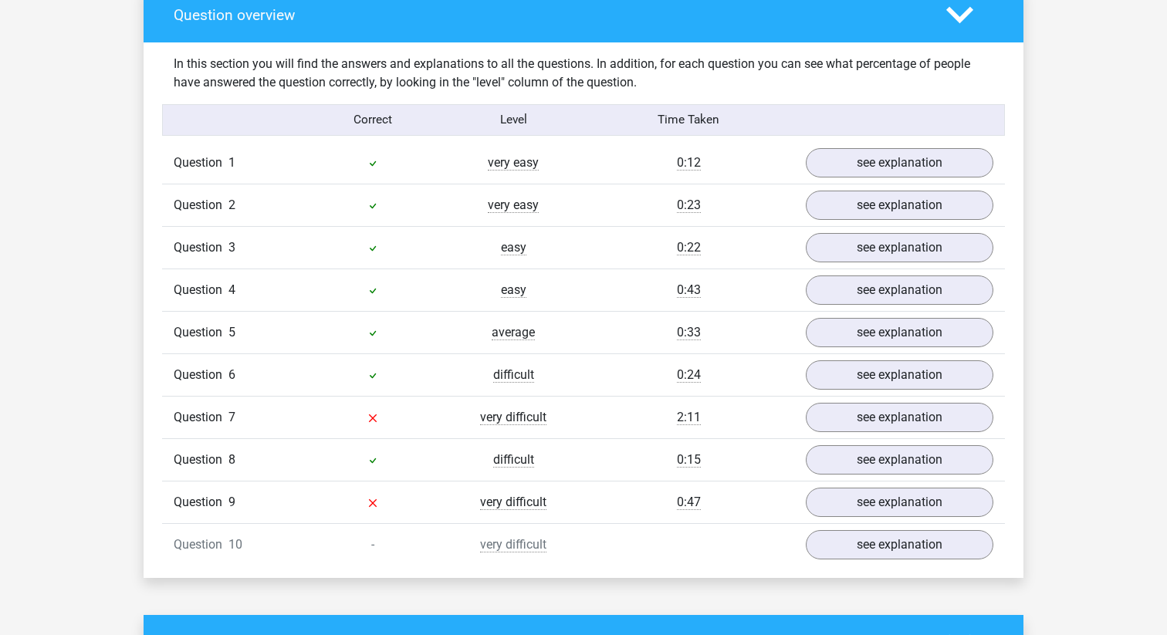
scroll to position [1156, 0]
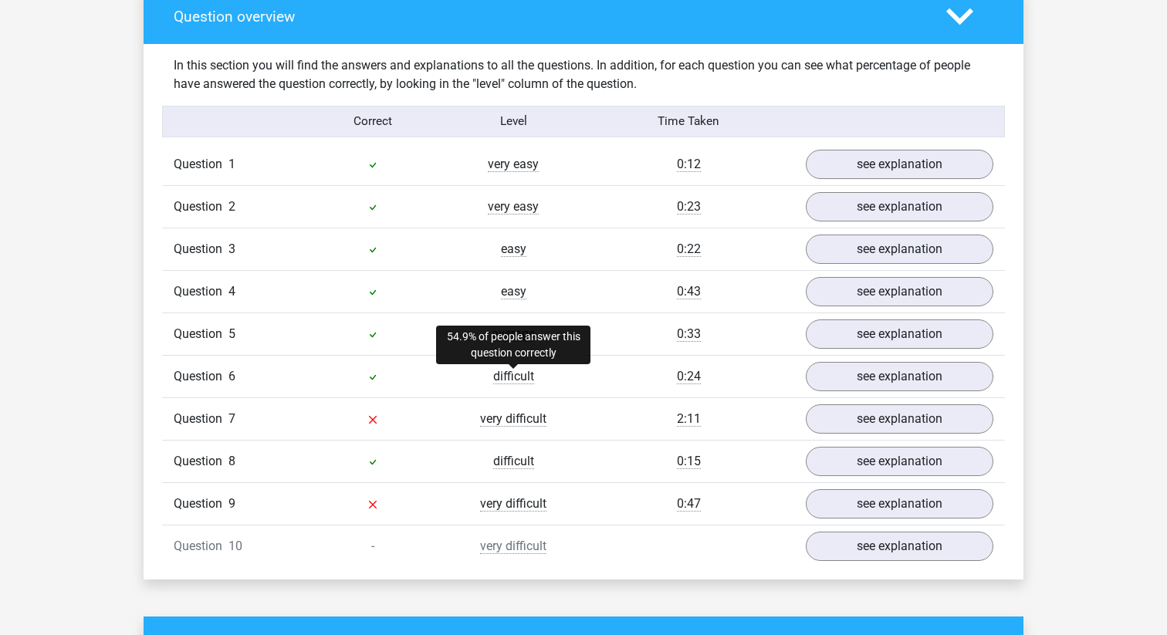
click at [534, 378] on div "difficult" at bounding box center [513, 377] width 141 height 19
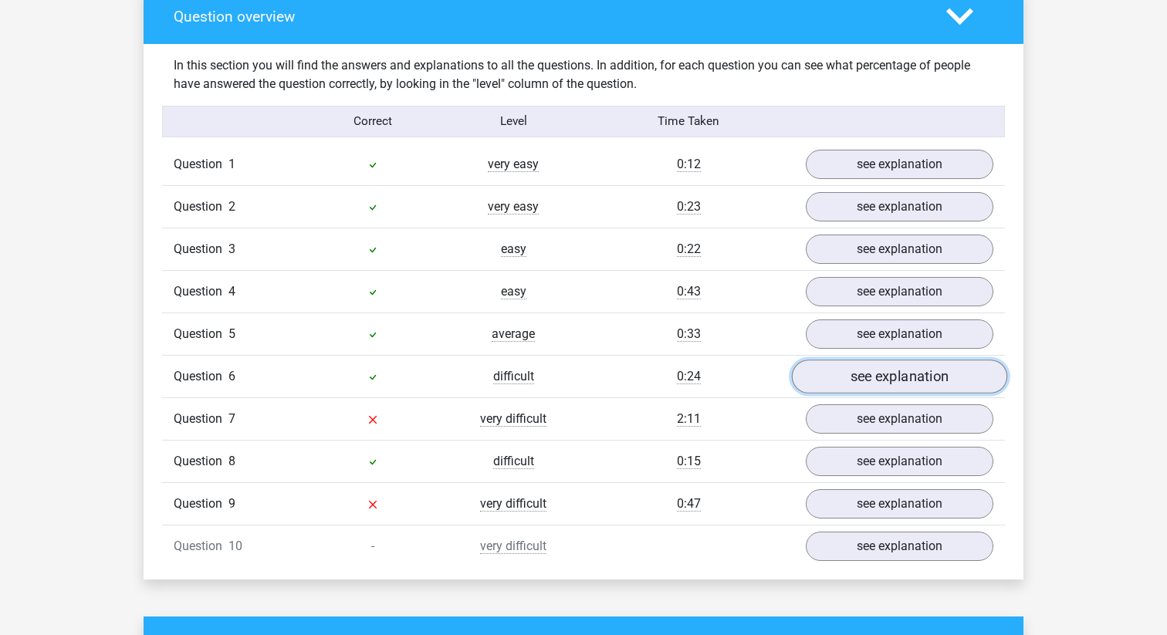
click at [852, 374] on link "see explanation" at bounding box center [899, 377] width 215 height 34
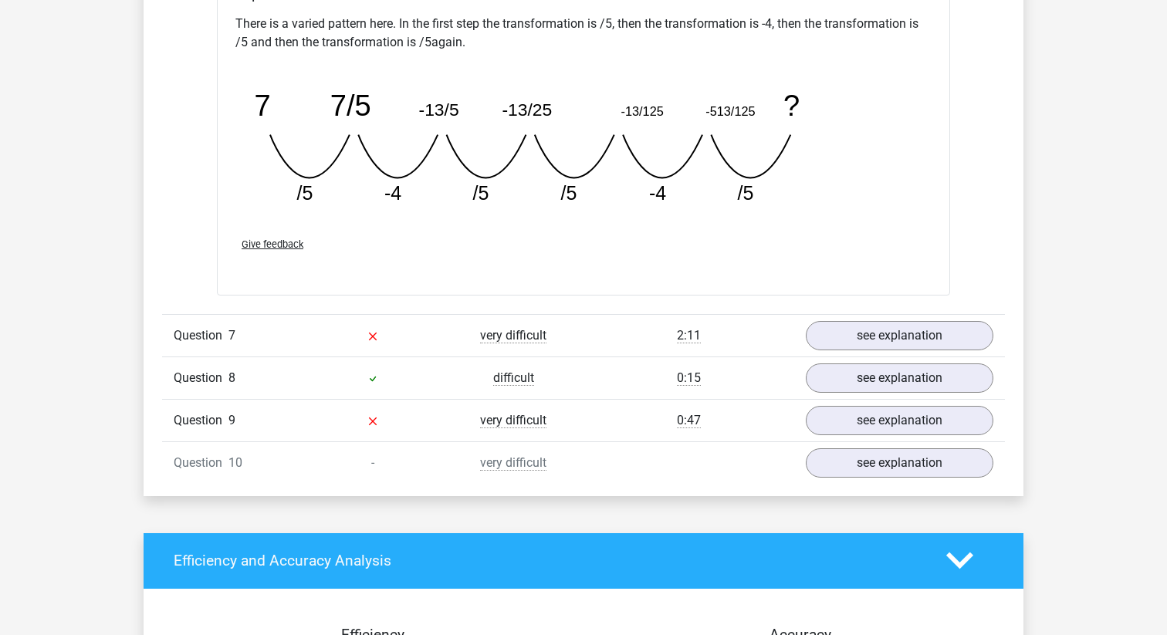
scroll to position [1937, 0]
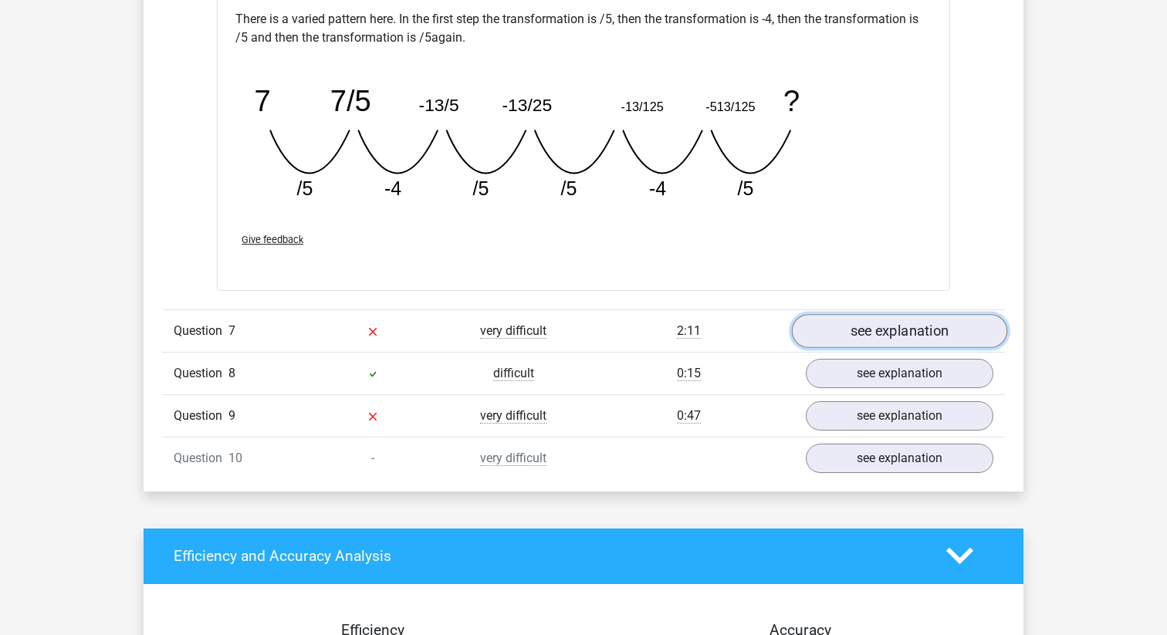
click at [908, 329] on link "see explanation" at bounding box center [899, 331] width 215 height 34
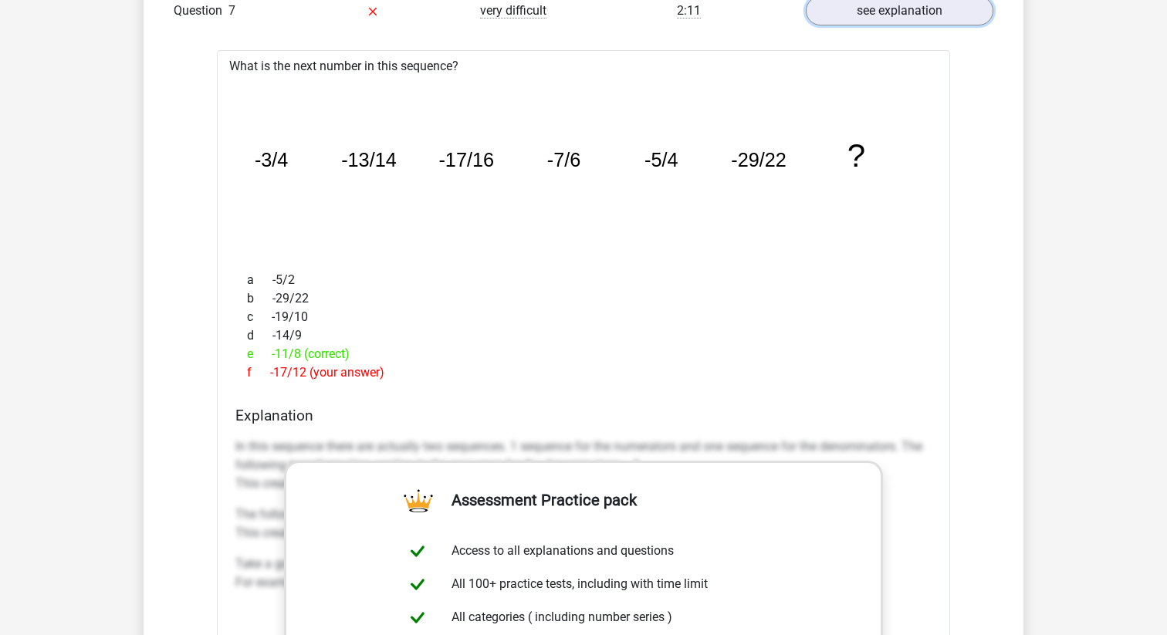
scroll to position [2260, 0]
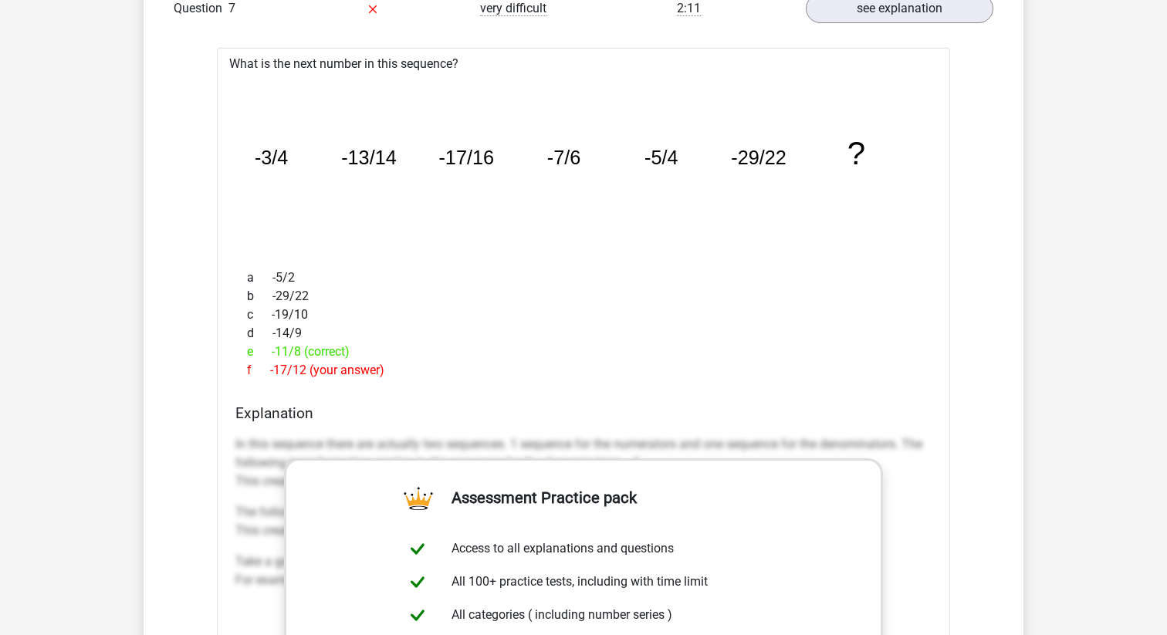
drag, startPoint x: 270, startPoint y: 351, endPoint x: 368, endPoint y: 349, distance: 98.1
click at [368, 349] on div "e -11/8 (correct)" at bounding box center [583, 352] width 696 height 19
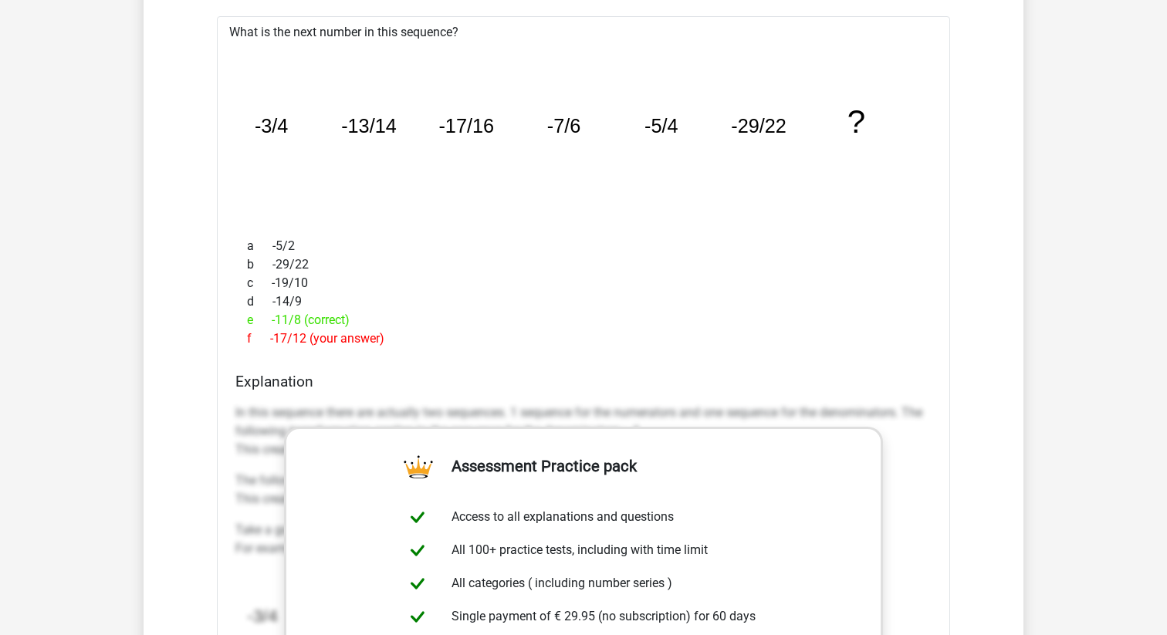
scroll to position [2039, 0]
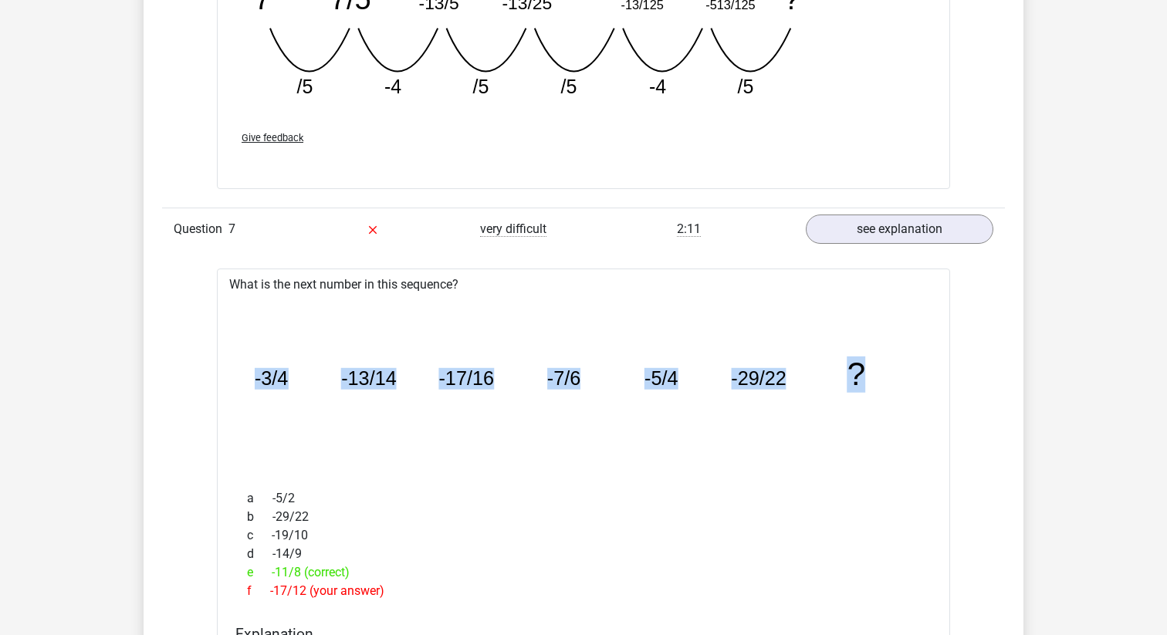
drag, startPoint x: 256, startPoint y: 376, endPoint x: 1002, endPoint y: 324, distance: 747.7
click at [1002, 324] on div "In this section you will find the answers and explanations to all the questions…" at bounding box center [583, 252] width 857 height 2182
copy g "-3/4 -13/14 -17/16 -7/6 -5/4 -29/22 ?"
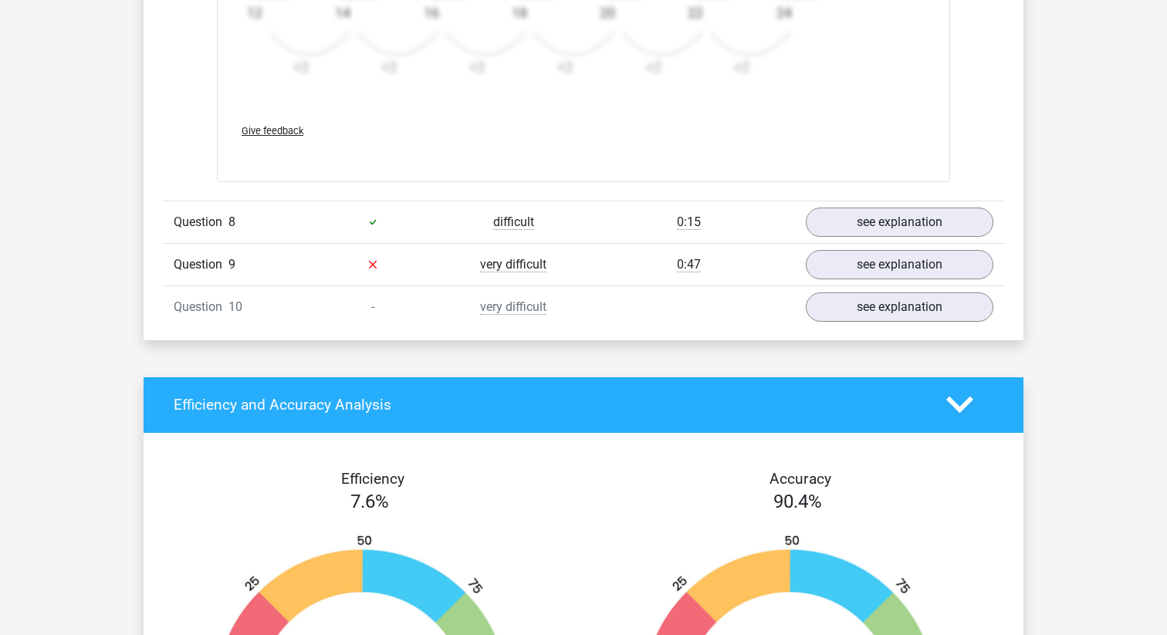
scroll to position [3027, 0]
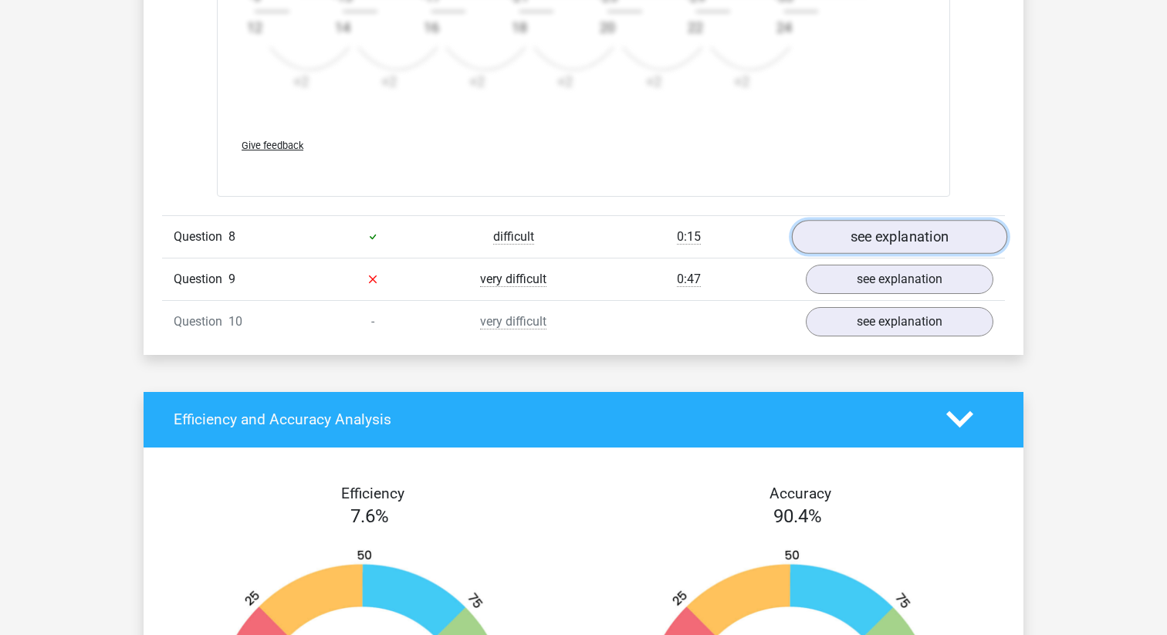
click at [903, 231] on link "see explanation" at bounding box center [899, 237] width 215 height 34
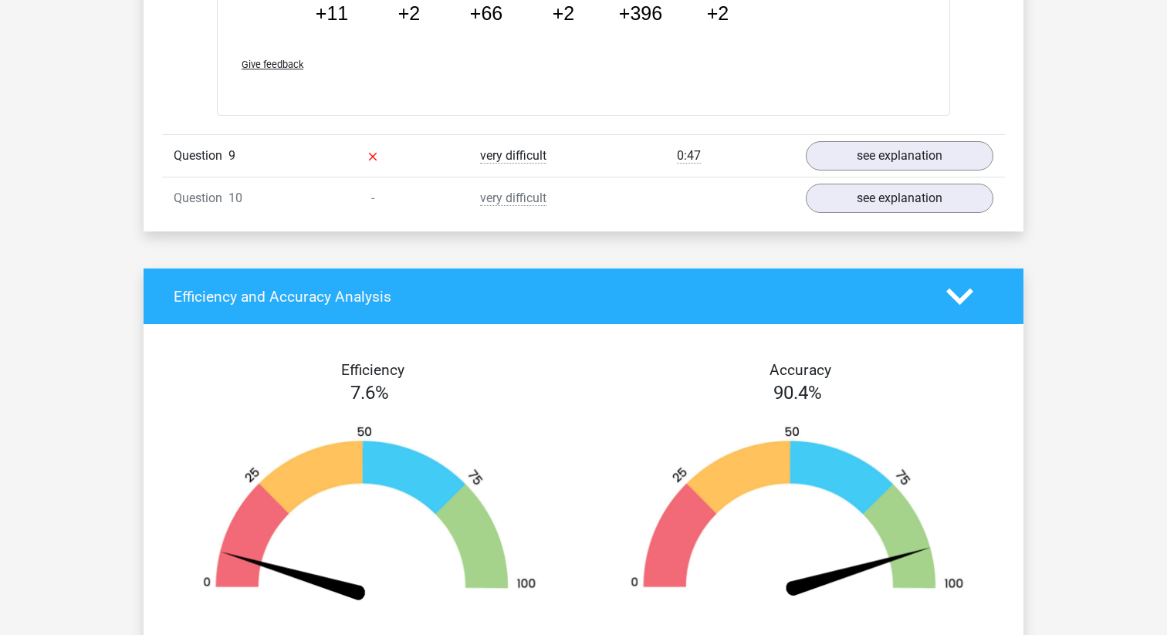
scroll to position [3844, 0]
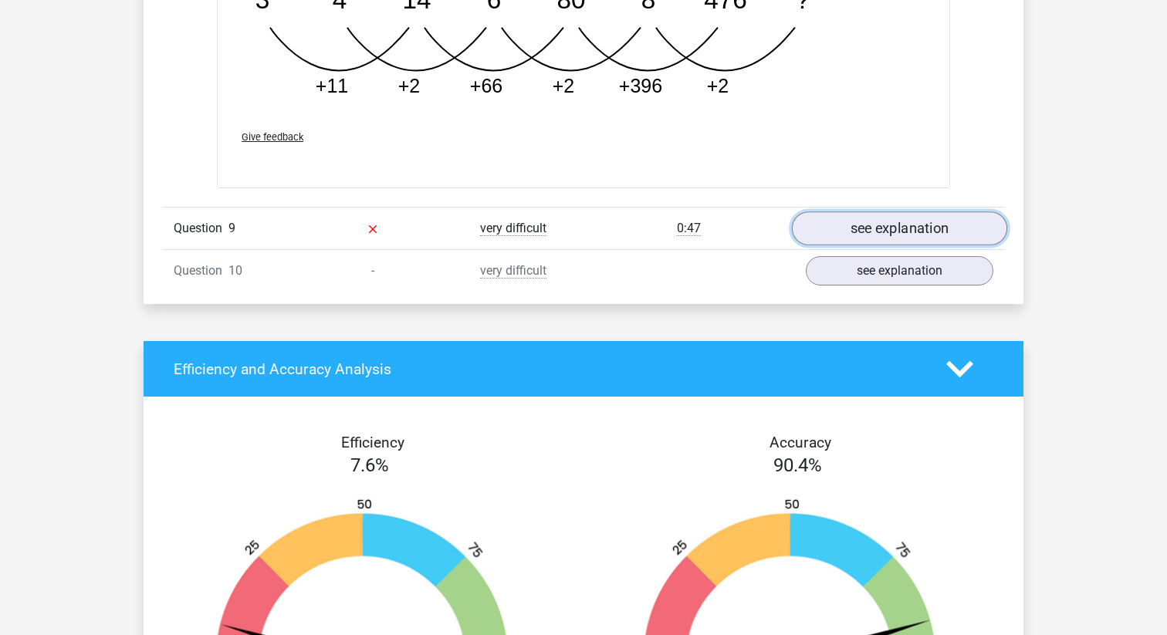
click at [915, 225] on link "see explanation" at bounding box center [899, 229] width 215 height 34
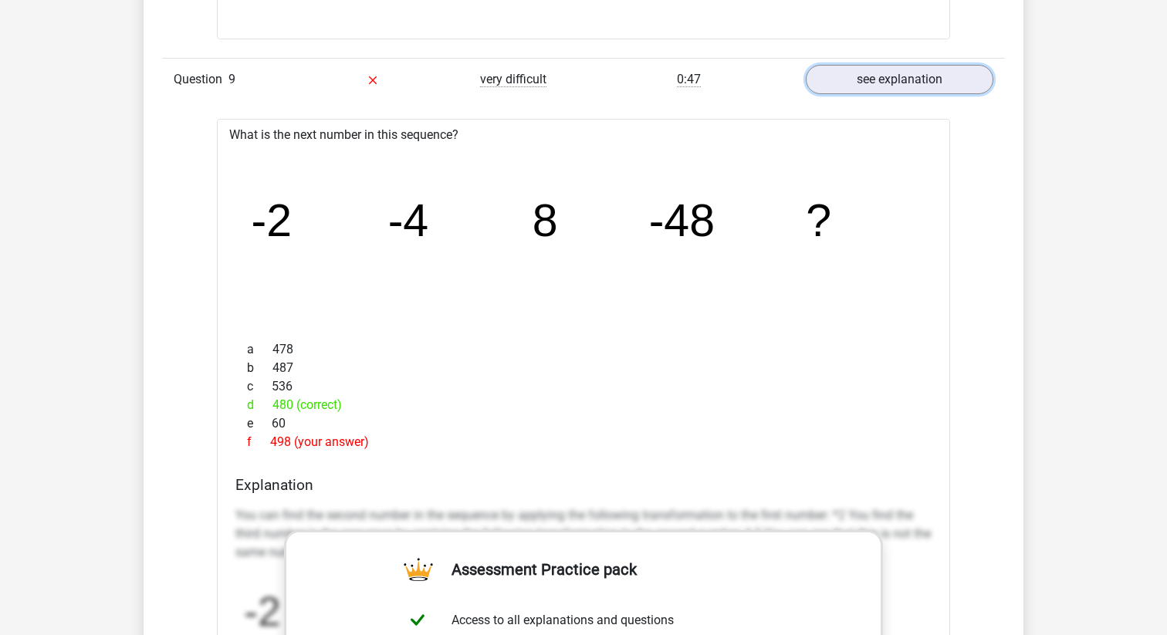
scroll to position [3996, 0]
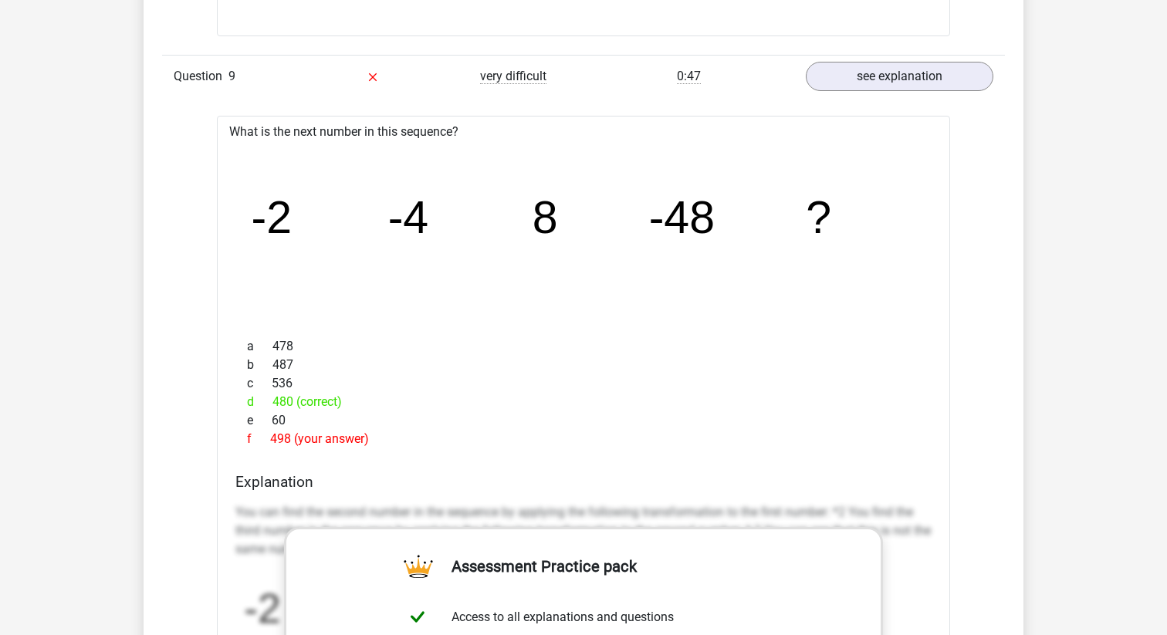
drag, startPoint x: 255, startPoint y: 394, endPoint x: 411, endPoint y: 413, distance: 157.2
click at [411, 413] on div "a 478 b 487 c 536 d 480 (correct) e 60 f 498 (your answer)" at bounding box center [583, 393] width 696 height 124
click at [411, 413] on div "e 60" at bounding box center [583, 421] width 696 height 19
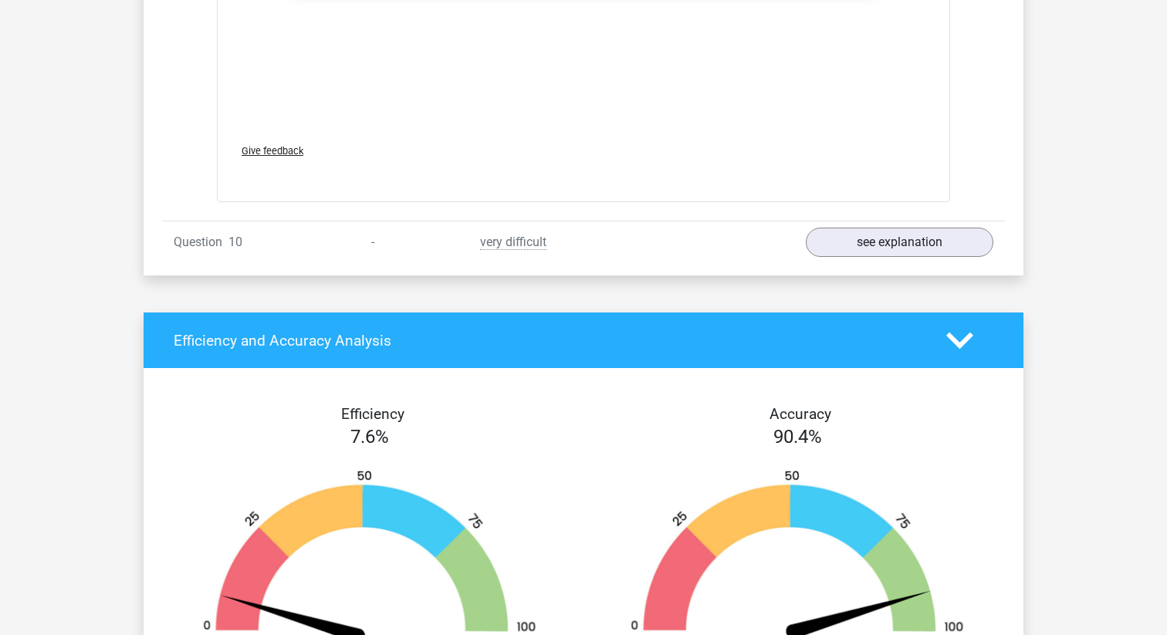
scroll to position [4794, 0]
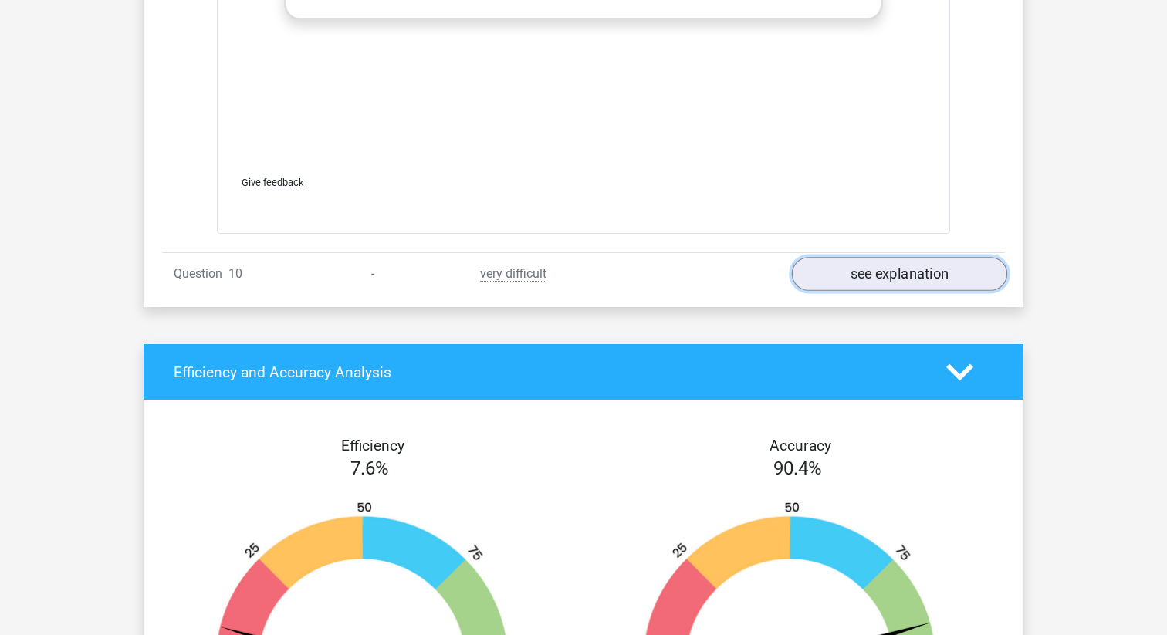
click at [851, 280] on link "see explanation" at bounding box center [899, 274] width 215 height 34
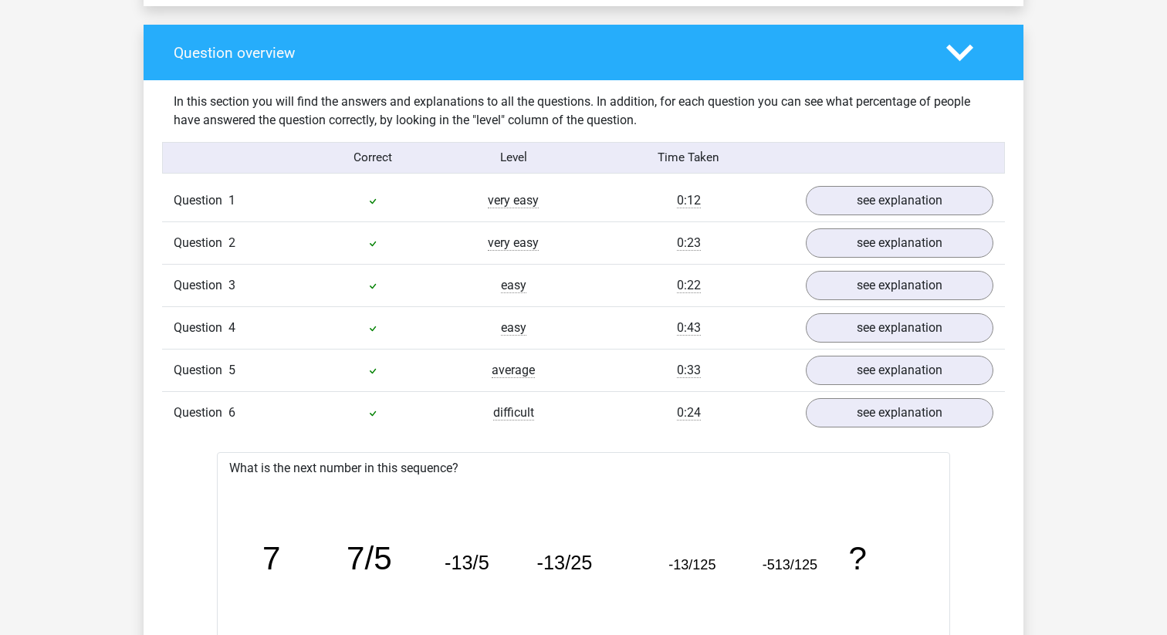
scroll to position [1142, 0]
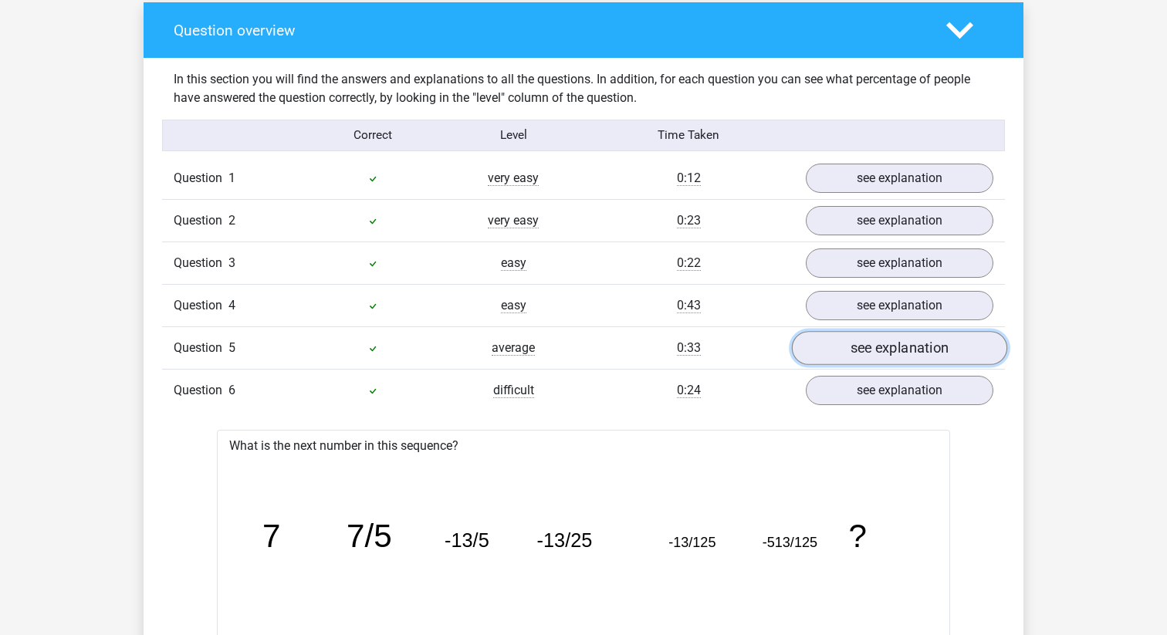
click at [875, 355] on link "see explanation" at bounding box center [899, 348] width 215 height 34
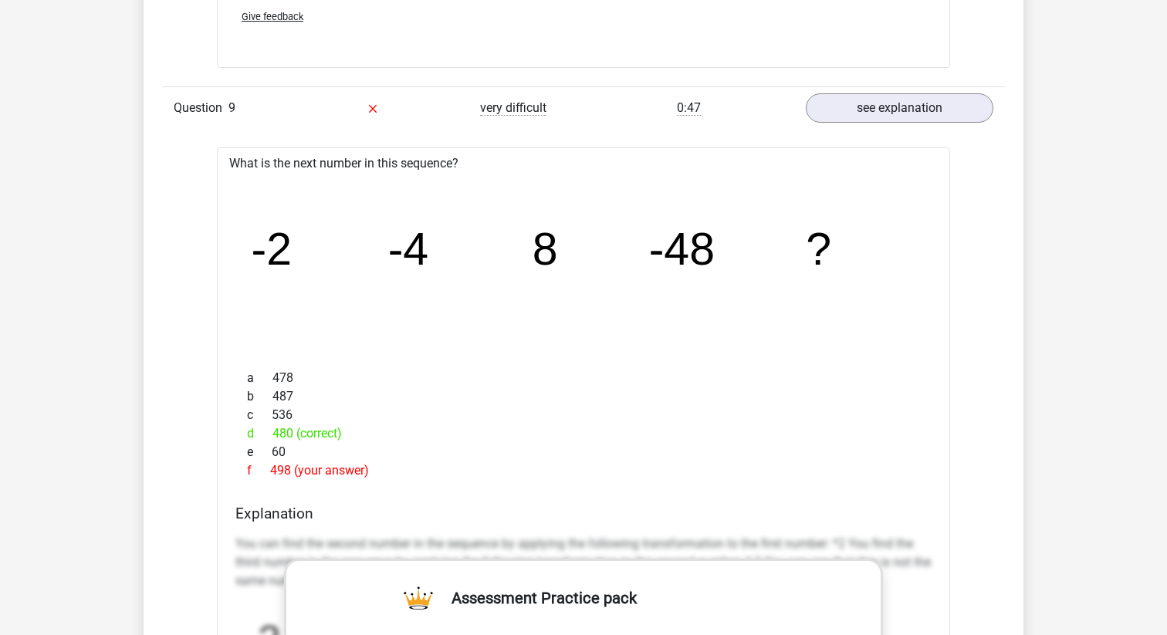
scroll to position [4906, 0]
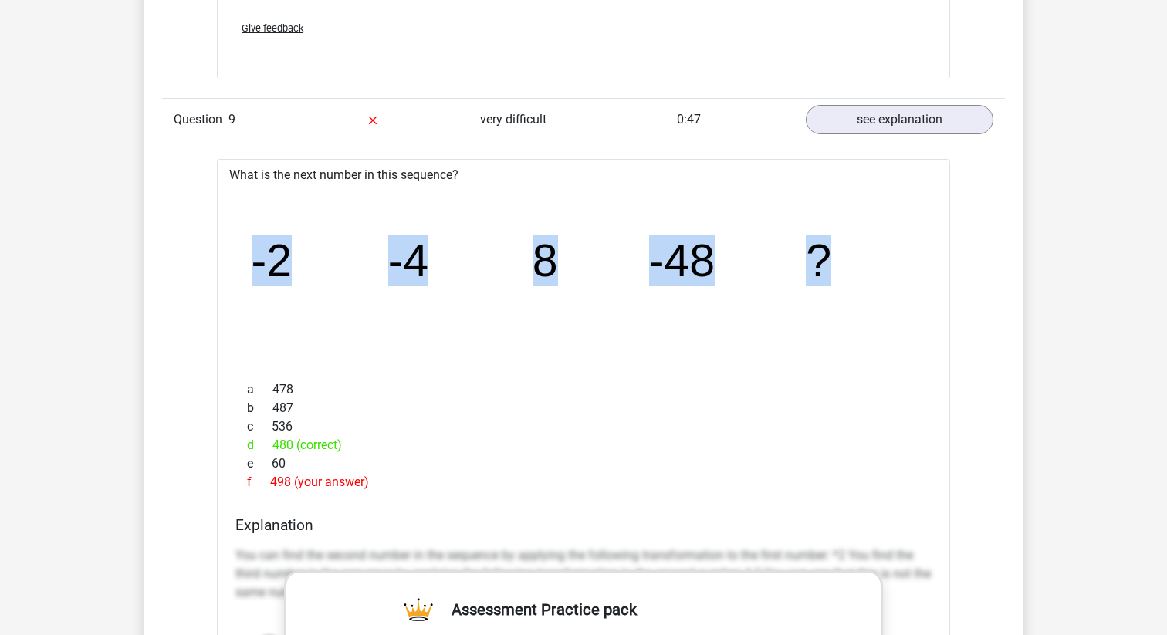
drag, startPoint x: 239, startPoint y: 263, endPoint x: 955, endPoint y: 228, distance: 716.6
copy g "-2 -4 8 -48 ?"
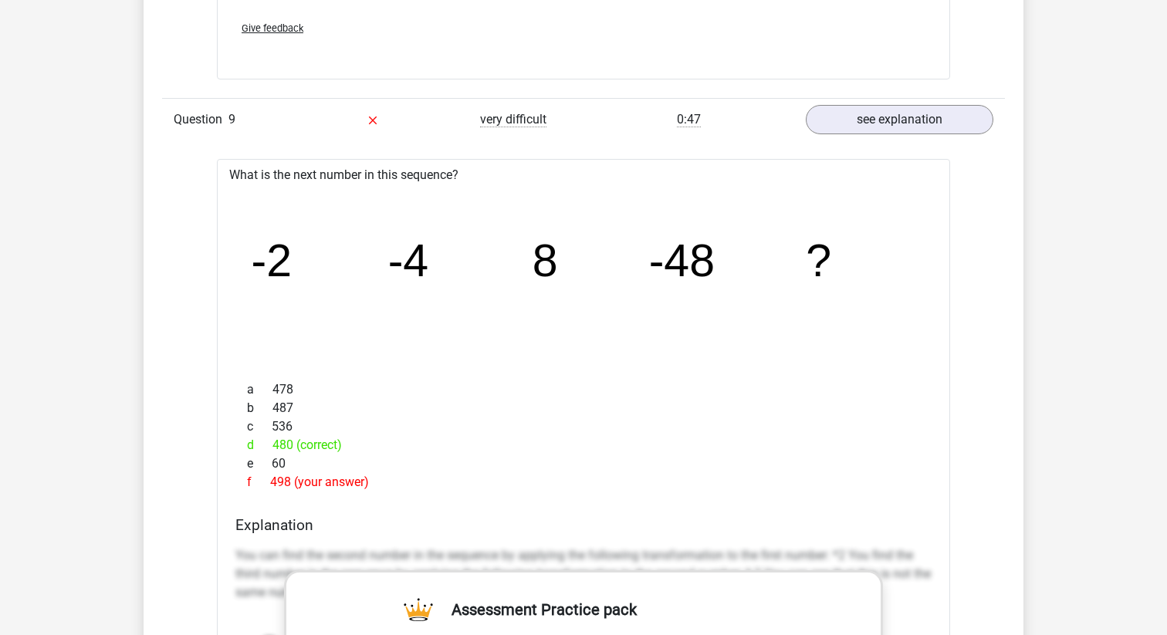
click at [787, 251] on icon "image/svg+xml -2 -4 8 -48 ?" at bounding box center [584, 276] width 684 height 171
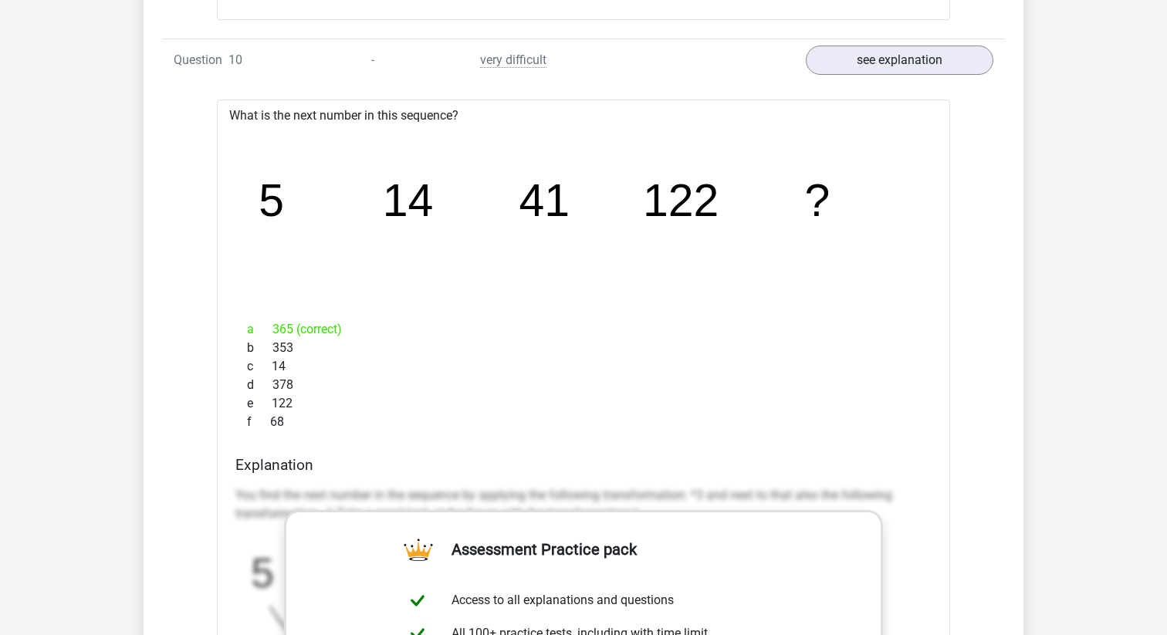
scroll to position [6118, 0]
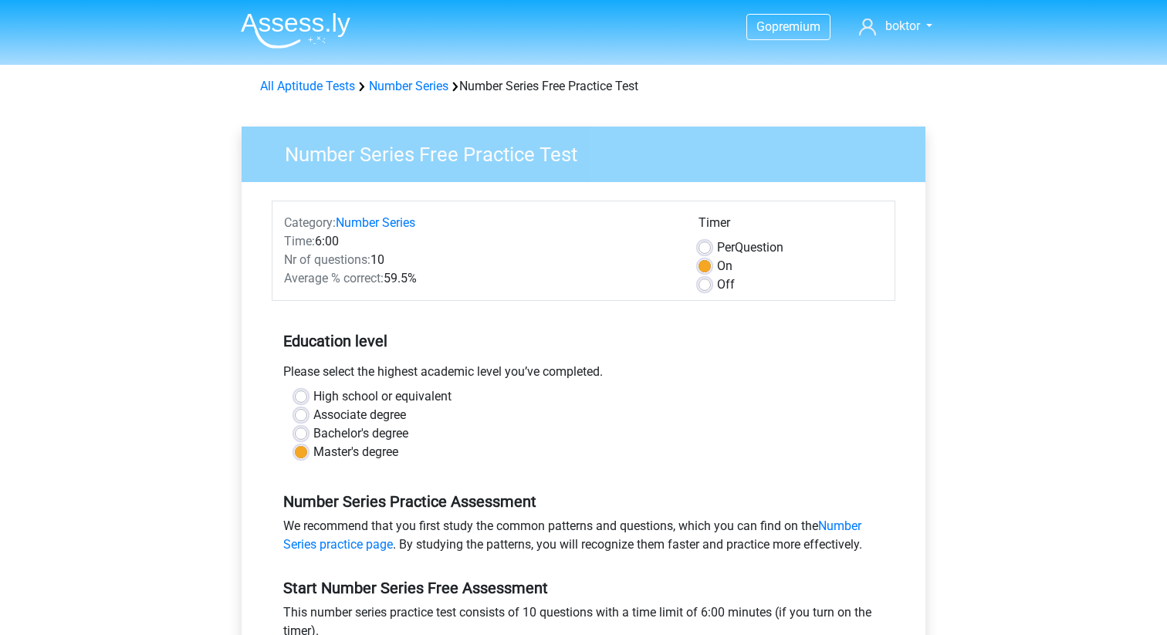
scroll to position [218, 0]
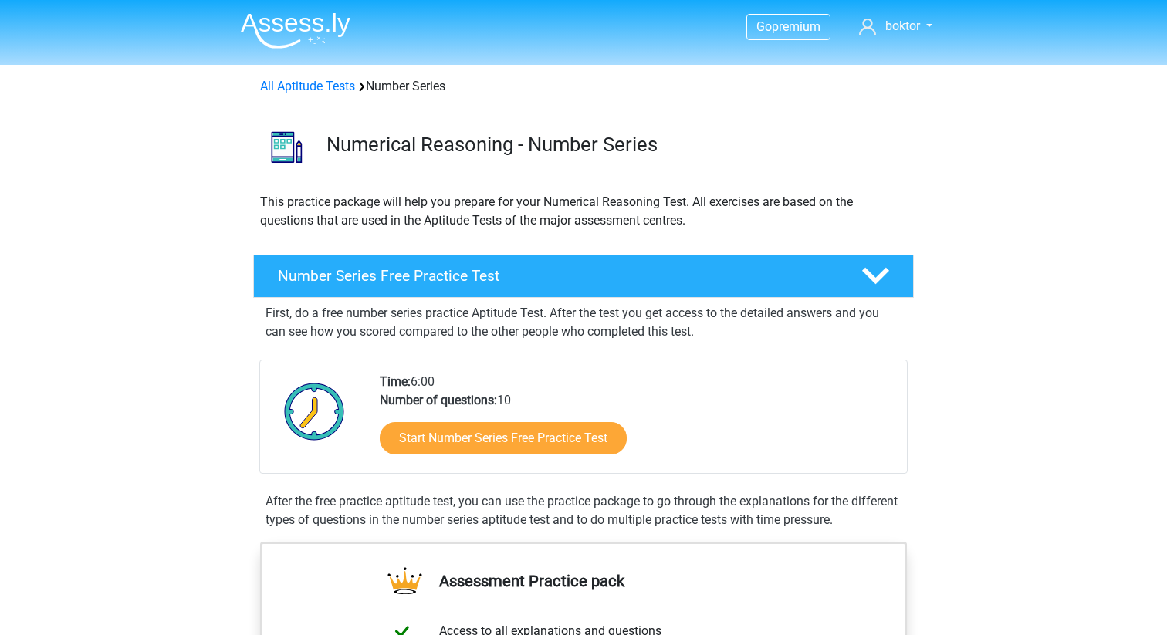
scroll to position [193, 0]
